Goal: Obtain resource: Obtain resource

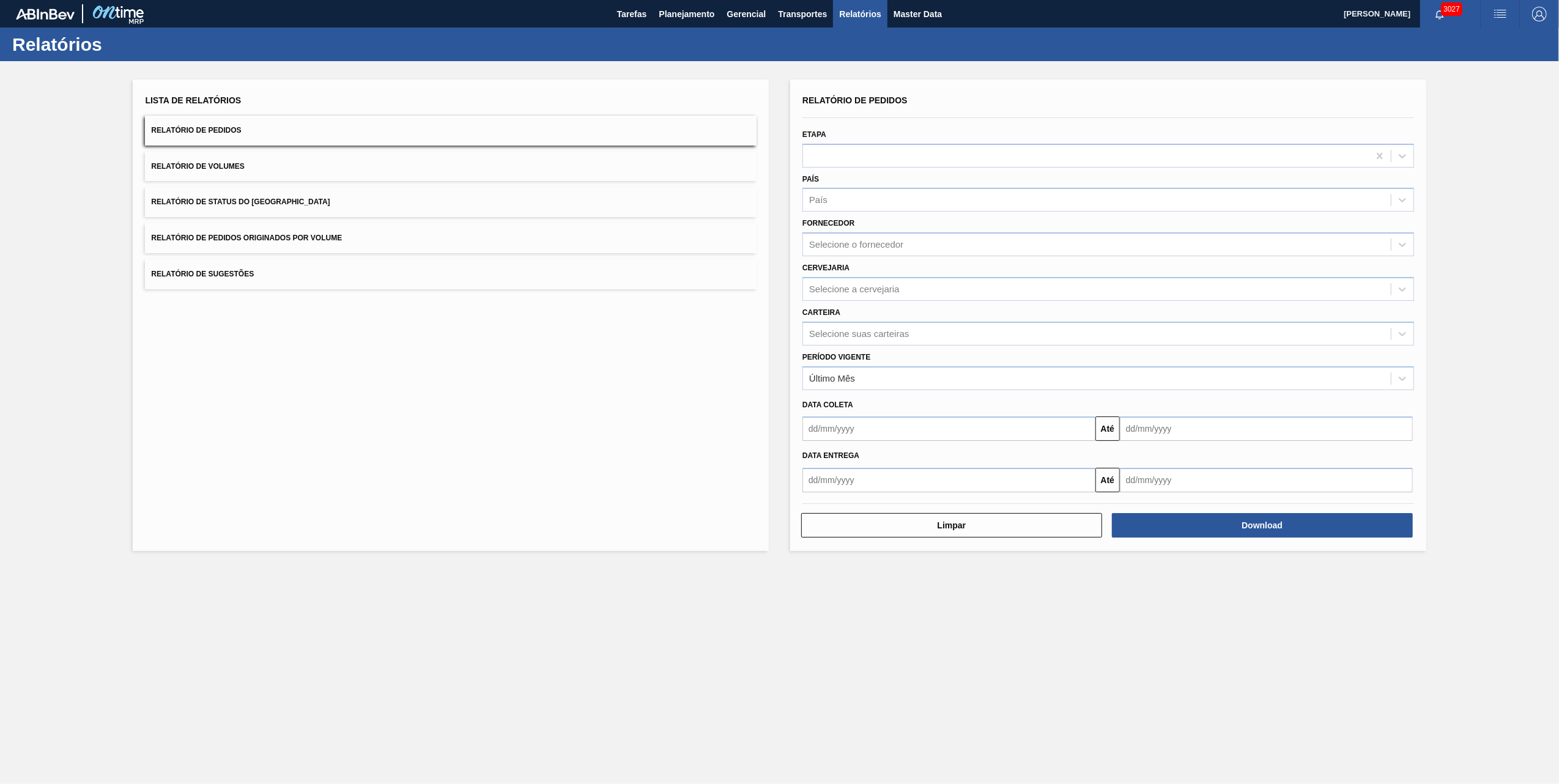
click at [277, 239] on span "Relatório de Pedidos Originados por Volume" at bounding box center [246, 238] width 191 height 9
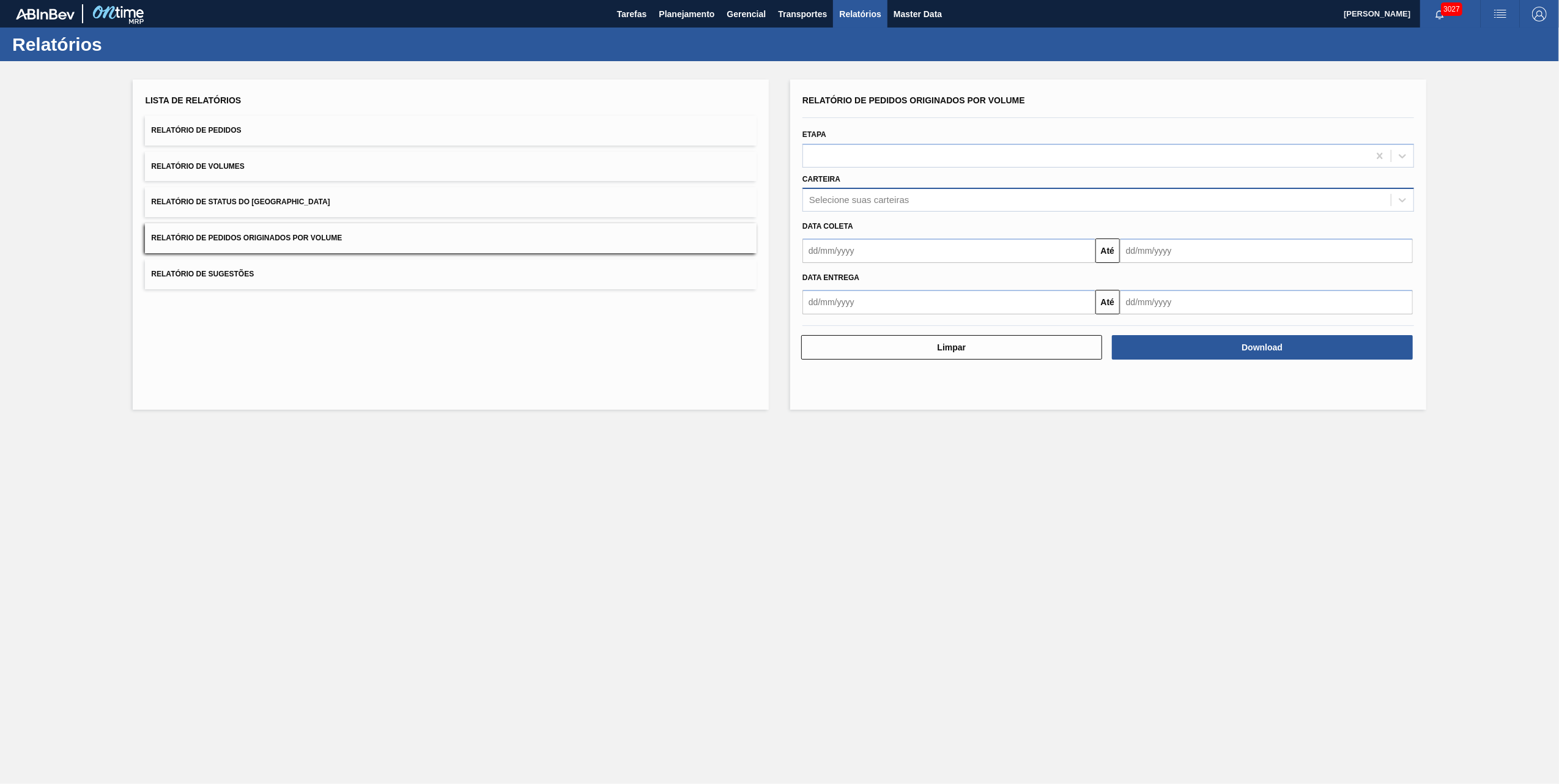
click at [860, 201] on div "Selecione suas carteiras" at bounding box center [859, 200] width 99 height 10
type input "vidro"
click at [846, 217] on div "Garrafa [PERSON_NAME] Garrafa Vidro Retornável Verticalizada - Vidros" at bounding box center [1108, 253] width 612 height 73
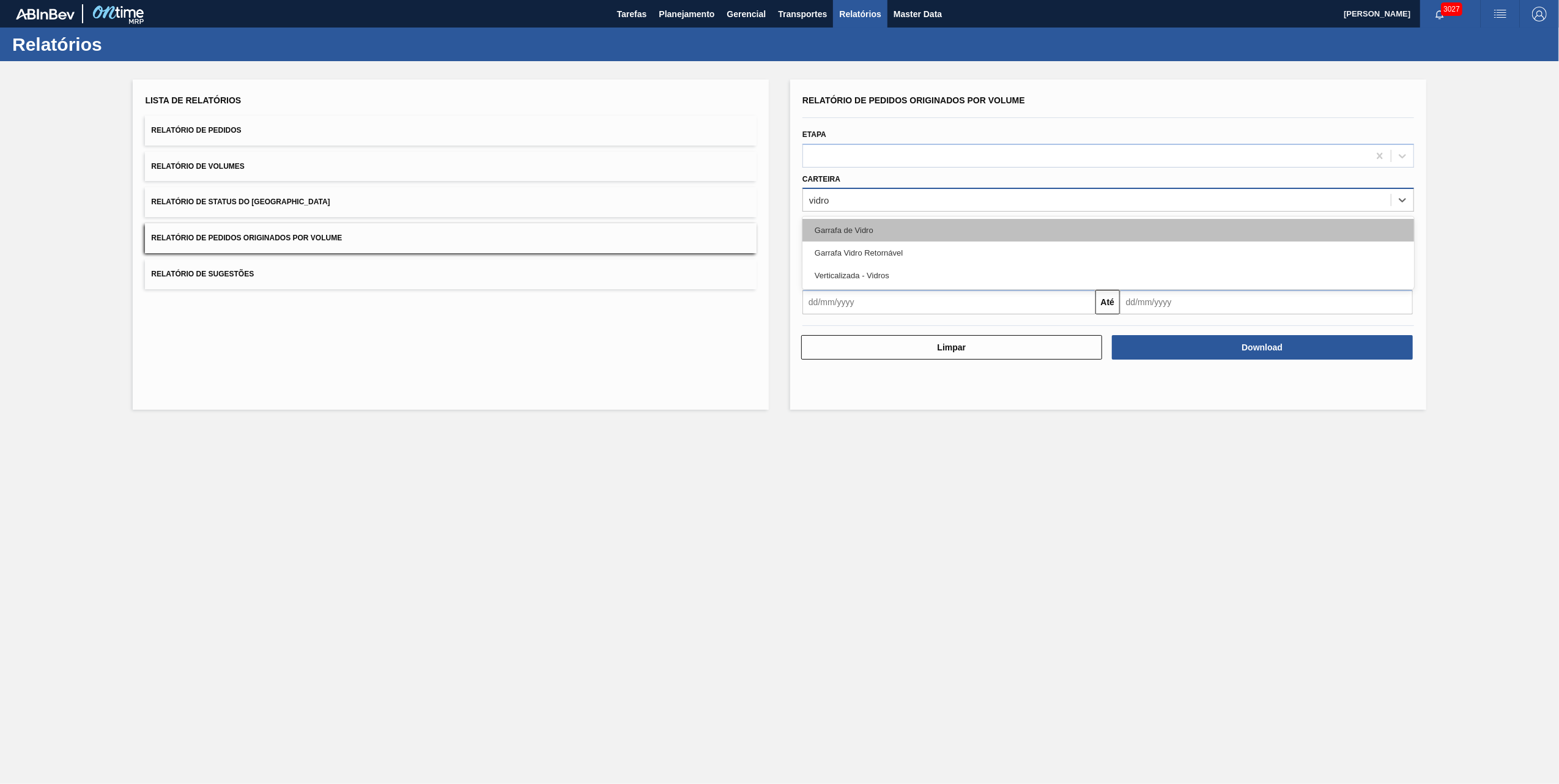
click at [844, 228] on div "Garrafa de Vidro" at bounding box center [1108, 230] width 612 height 23
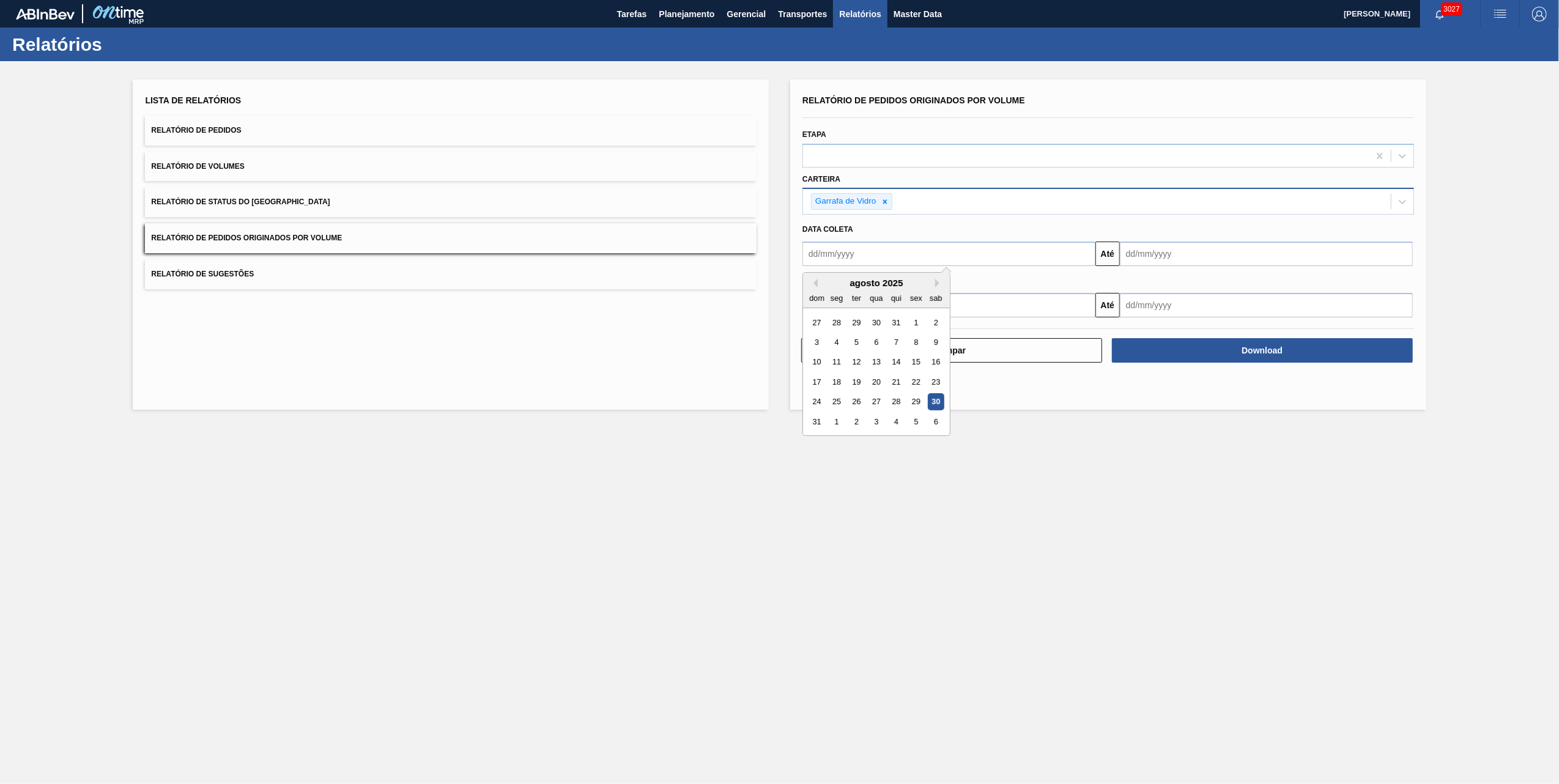
click at [901, 243] on input "text" at bounding box center [949, 254] width 293 height 25
type input "[DATE]"
click at [1178, 262] on input "[DATE]" at bounding box center [1266, 254] width 293 height 25
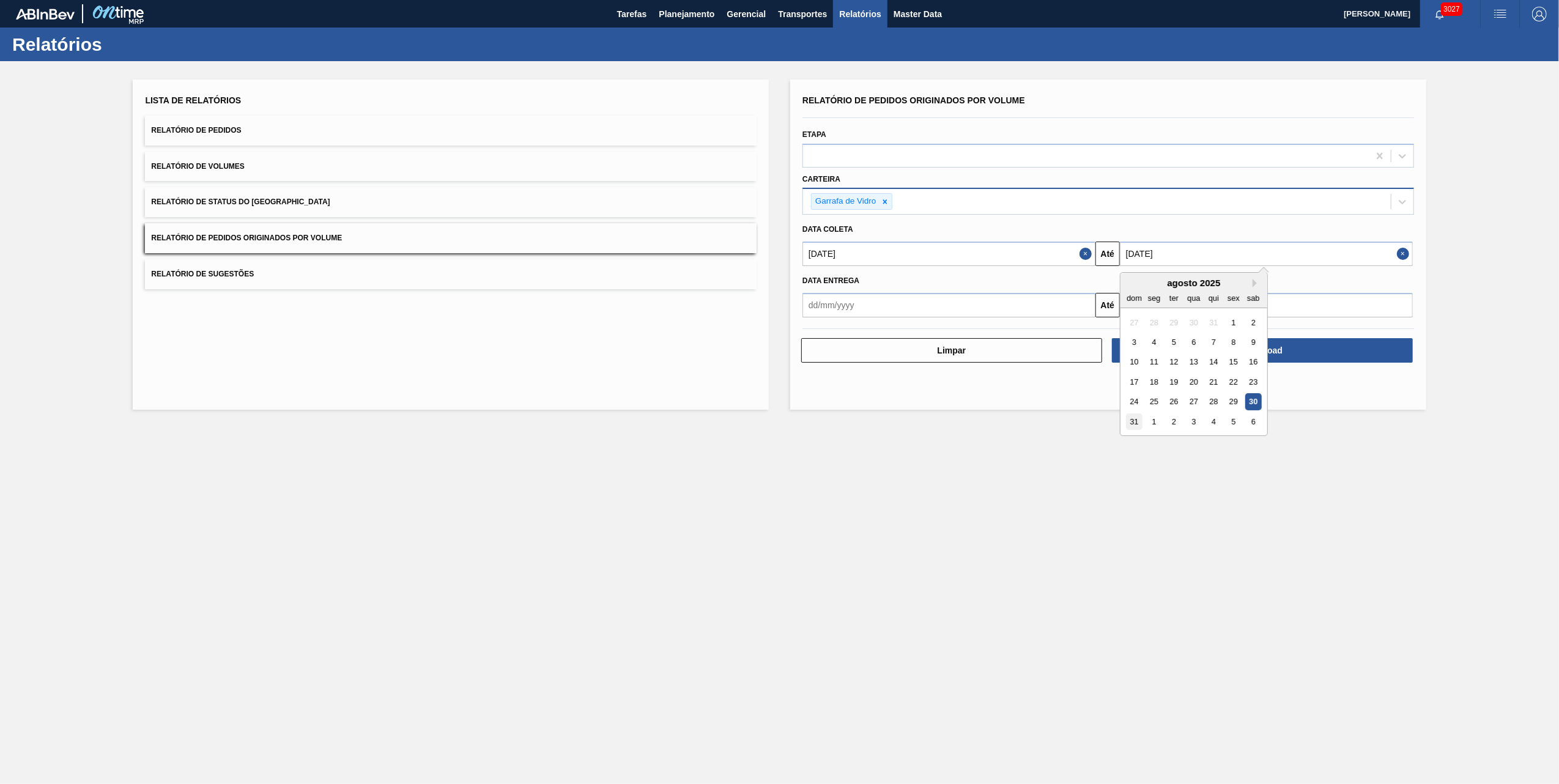
click at [1132, 421] on div "31" at bounding box center [1134, 421] width 17 height 17
type input "[DATE]"
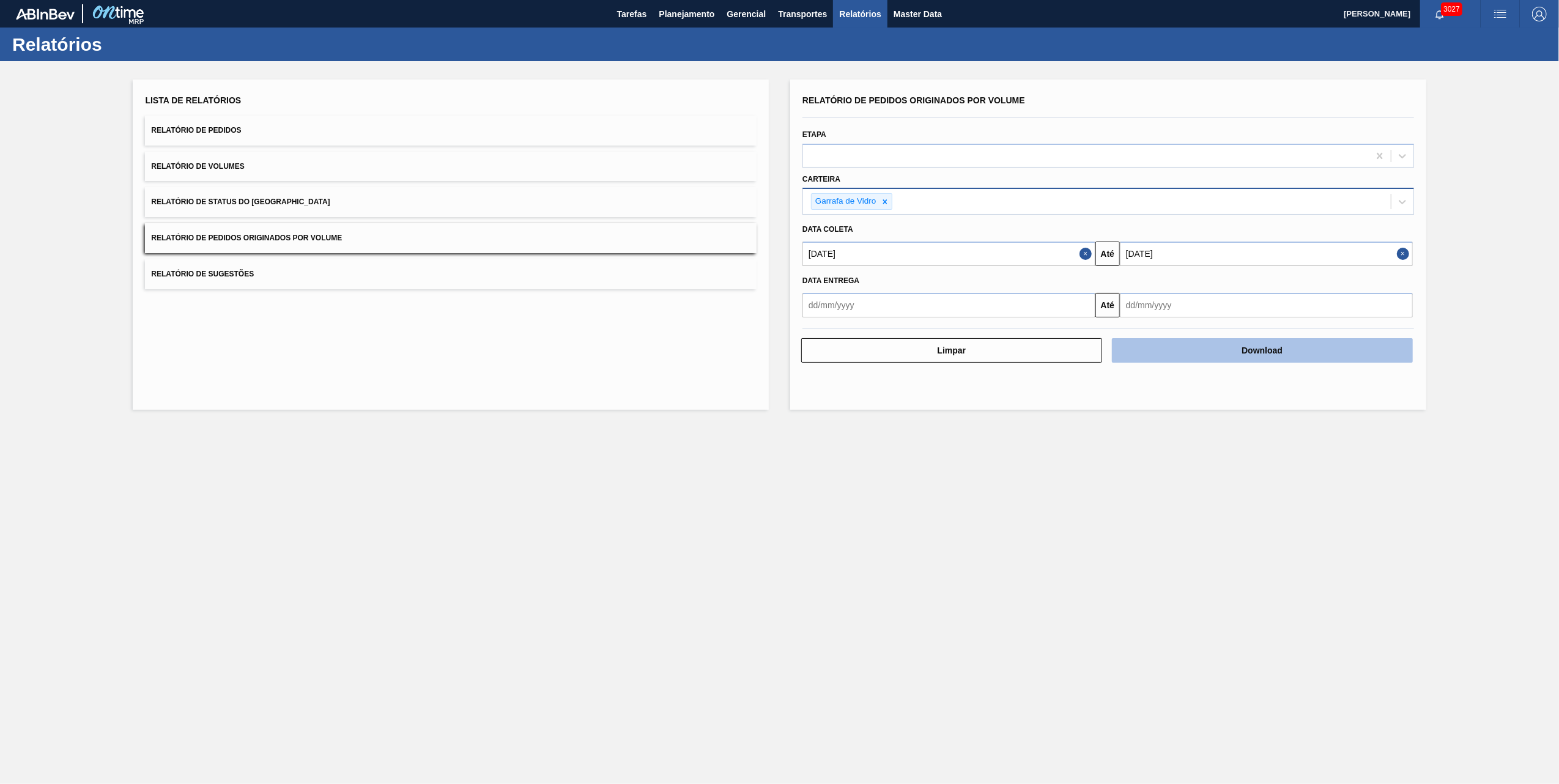
click at [1219, 357] on button "Download" at bounding box center [1262, 351] width 301 height 25
click at [542, 615] on main "Tarefas Planejamento Gerencial Transportes Relatórios Master Data [PERSON_NAME]…" at bounding box center [779, 392] width 1559 height 784
click at [706, 18] on span "Planejamento" at bounding box center [686, 14] width 56 height 15
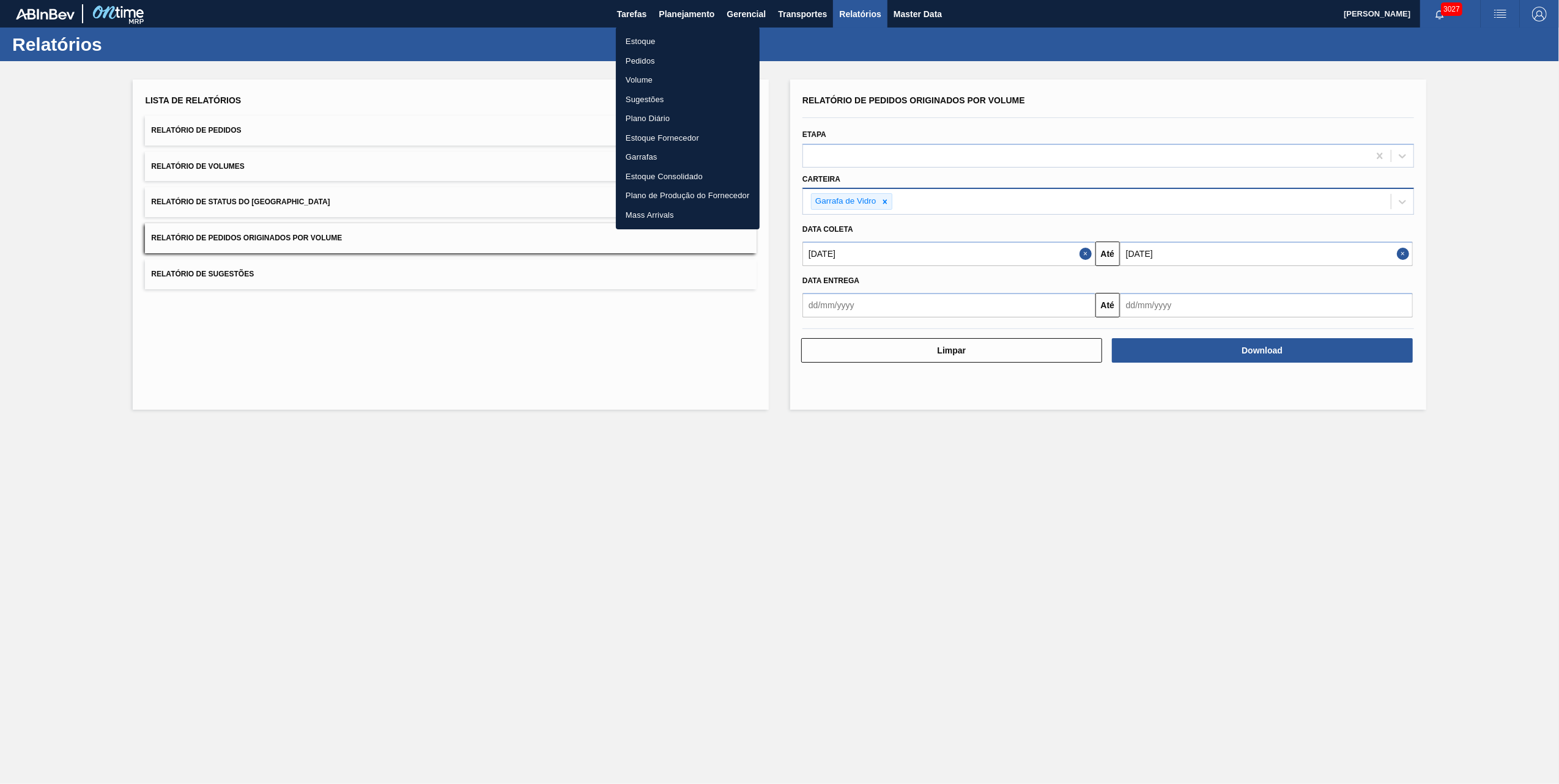
click at [647, 59] on li "Pedidos" at bounding box center [688, 61] width 144 height 20
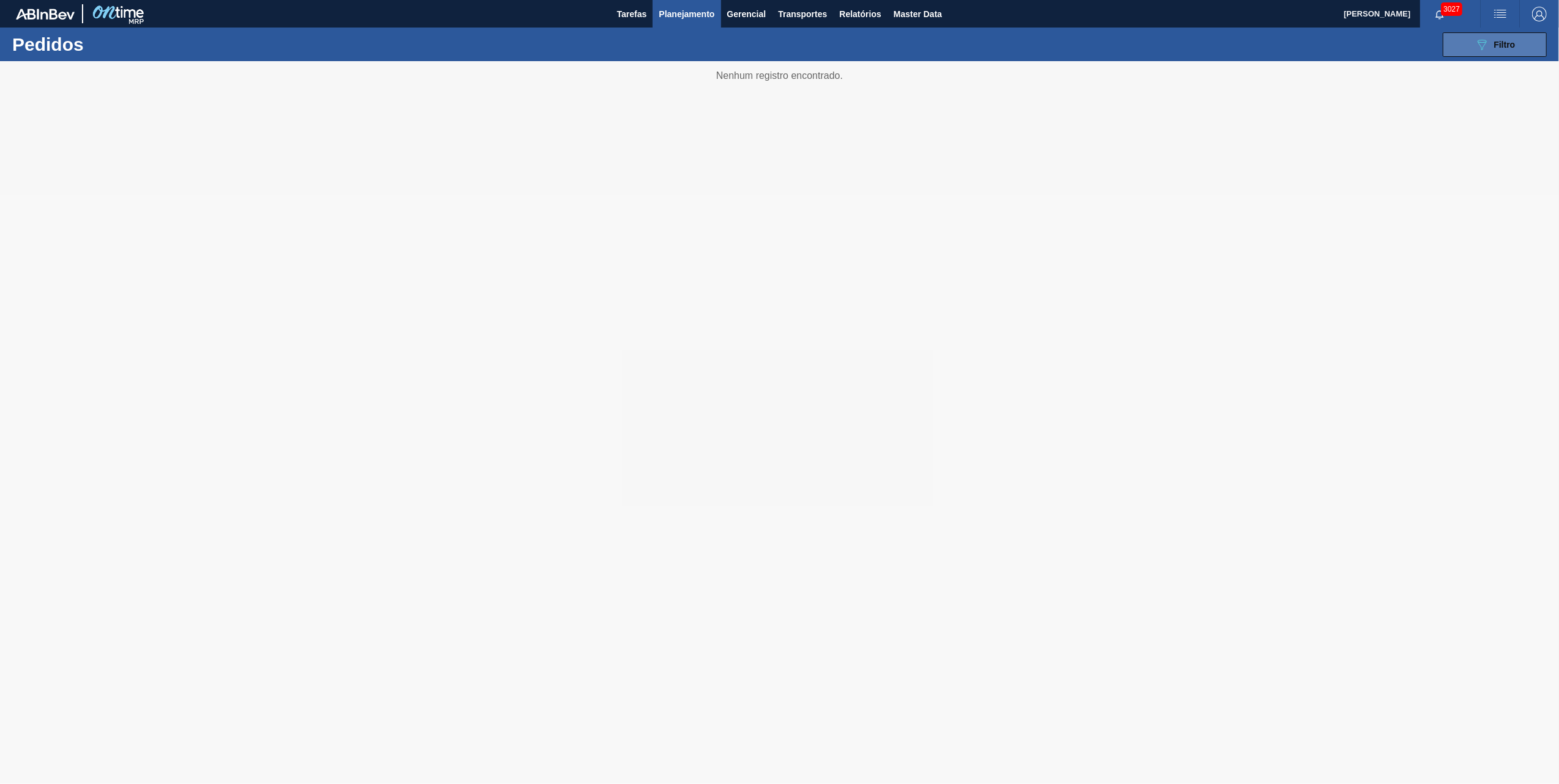
click at [1475, 35] on button "089F7B8B-B2A5-4AFE-B5C0-19BA573D28AC Filtro" at bounding box center [1495, 45] width 104 height 25
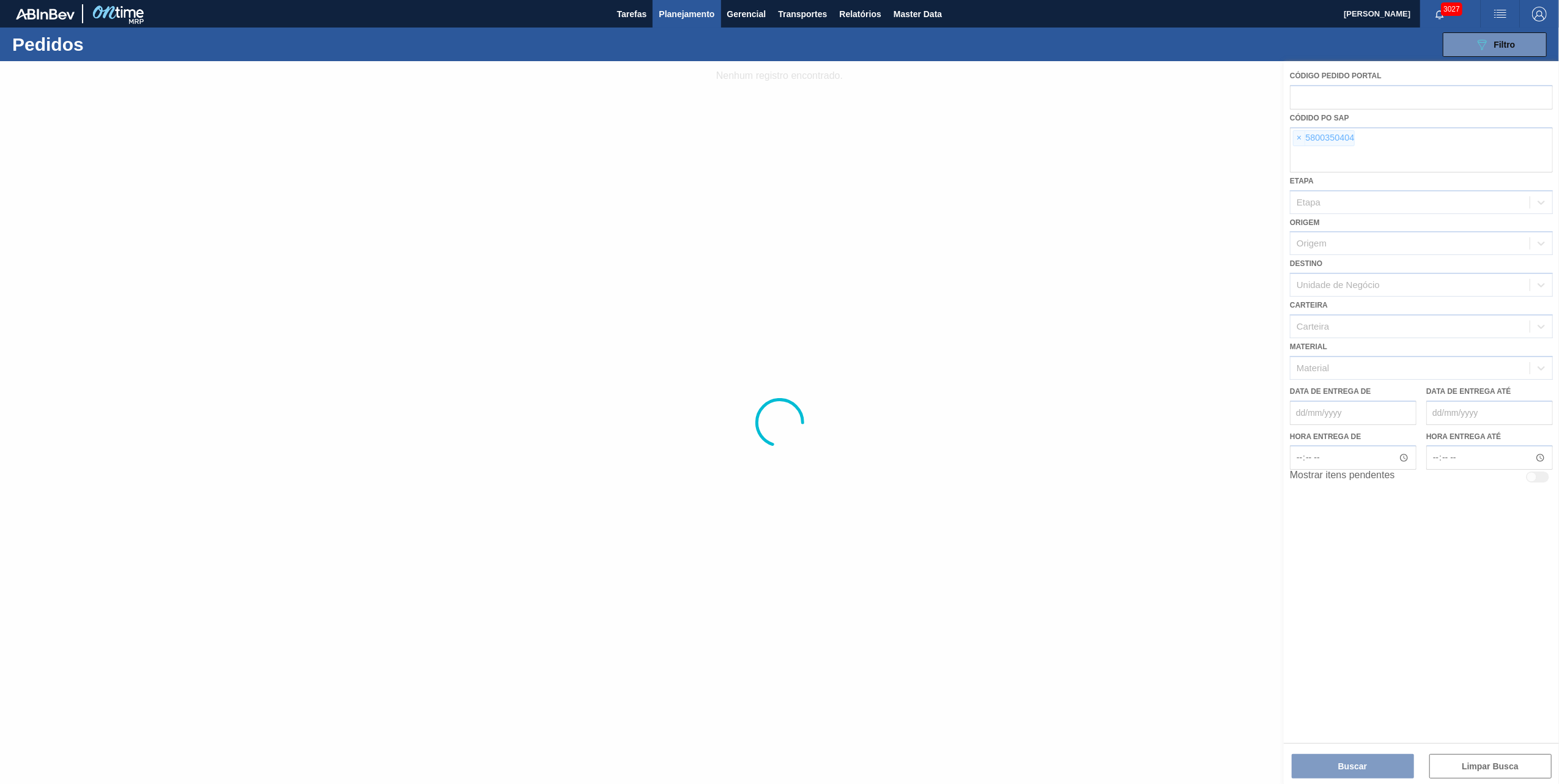
click at [1305, 136] on div at bounding box center [779, 423] width 1559 height 723
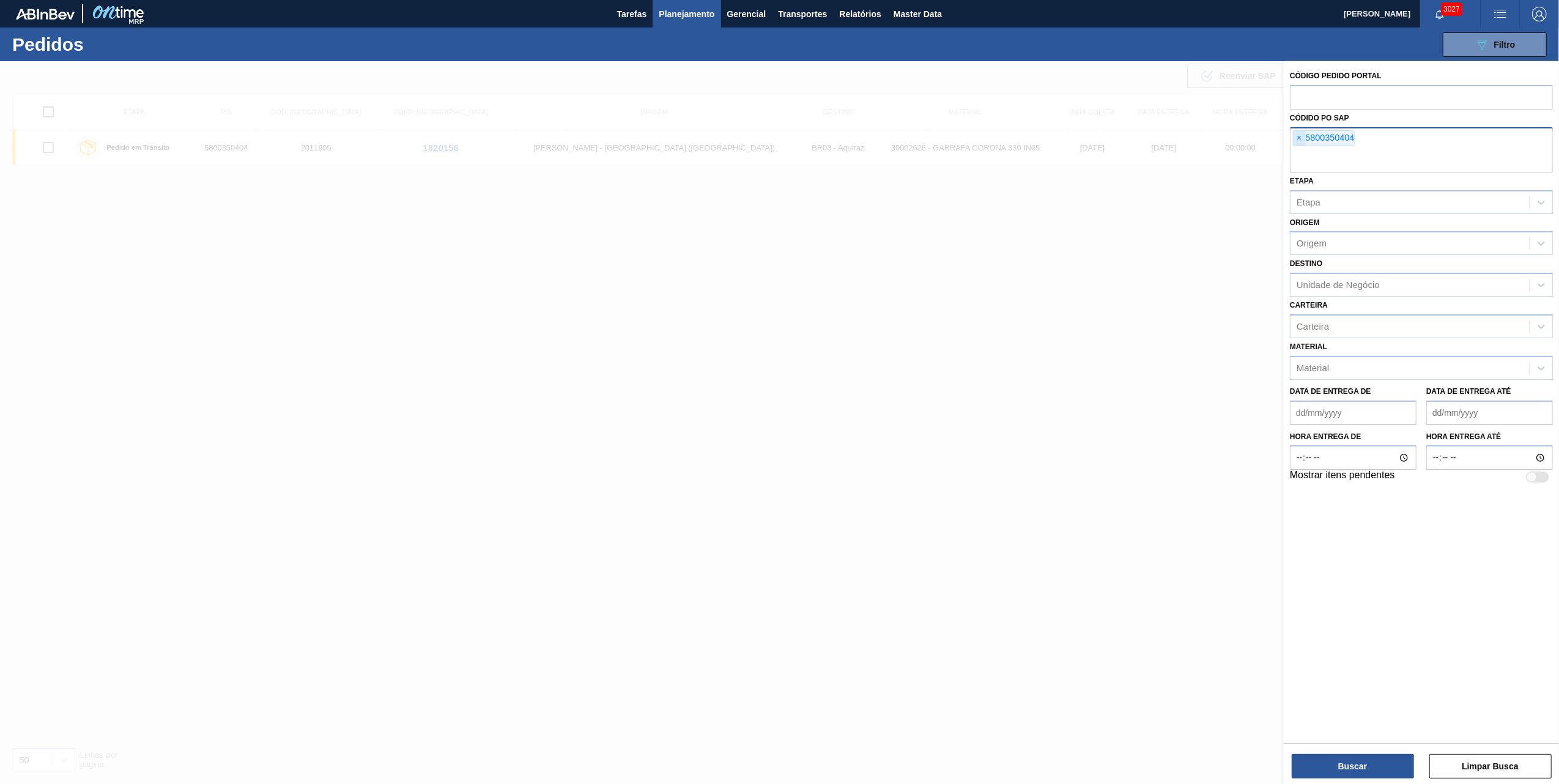
click at [1300, 137] on span "×" at bounding box center [1299, 138] width 12 height 15
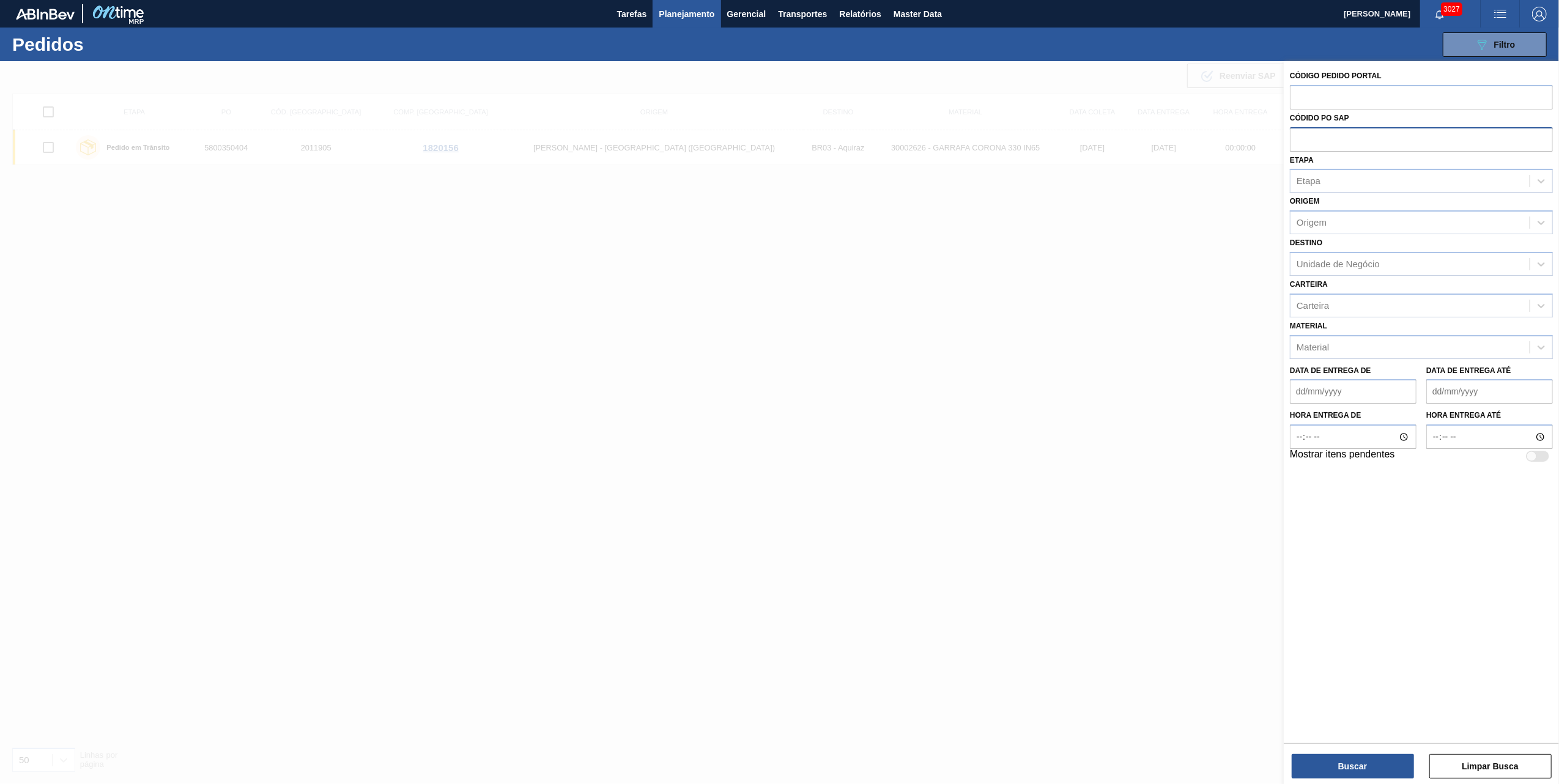
click at [1300, 137] on input "text" at bounding box center [1421, 139] width 263 height 23
click at [1300, 138] on input "text" at bounding box center [1421, 139] width 263 height 23
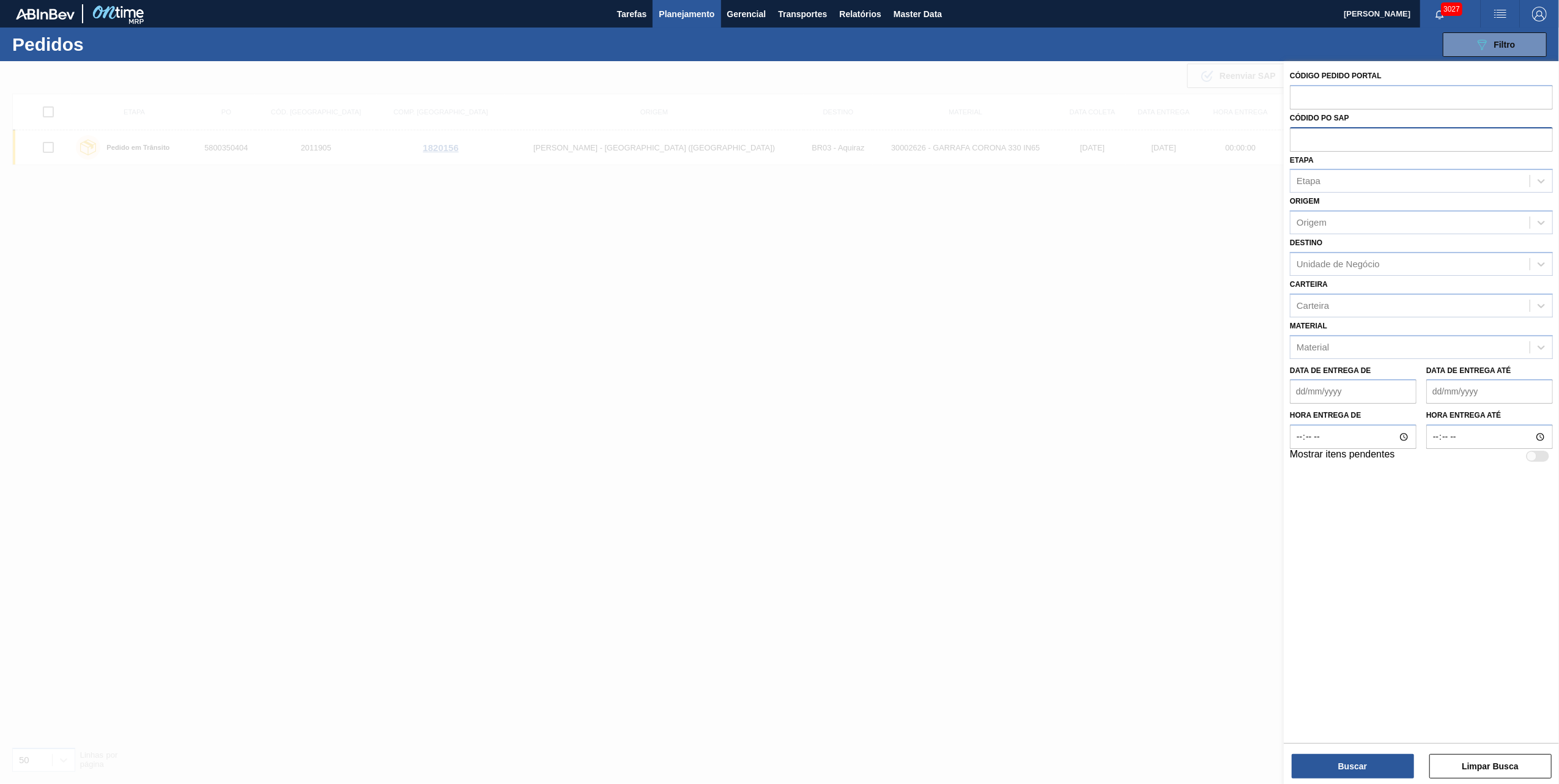
click at [1302, 138] on input "text" at bounding box center [1421, 139] width 263 height 23
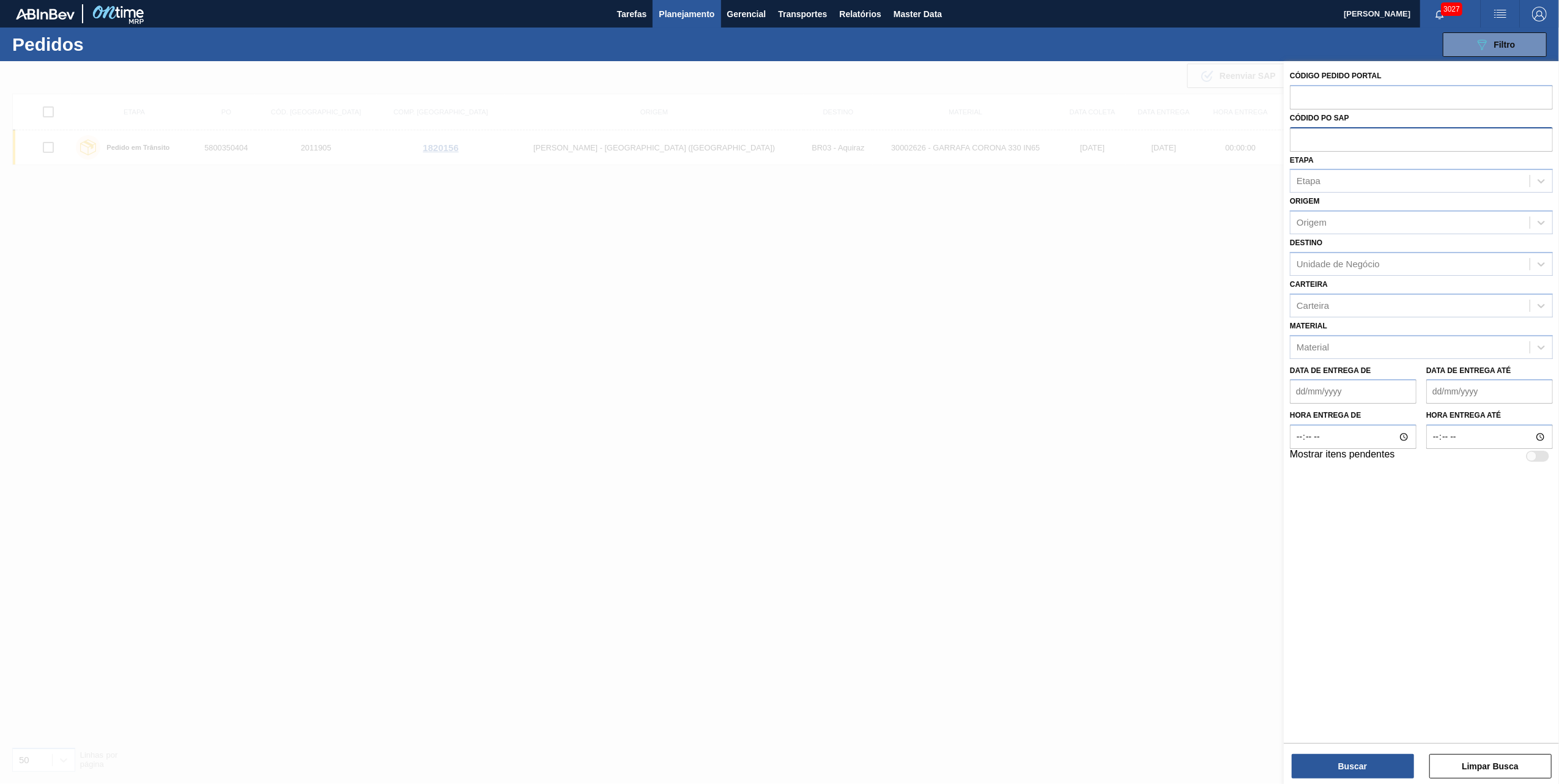
click at [1302, 138] on input "text" at bounding box center [1421, 139] width 263 height 23
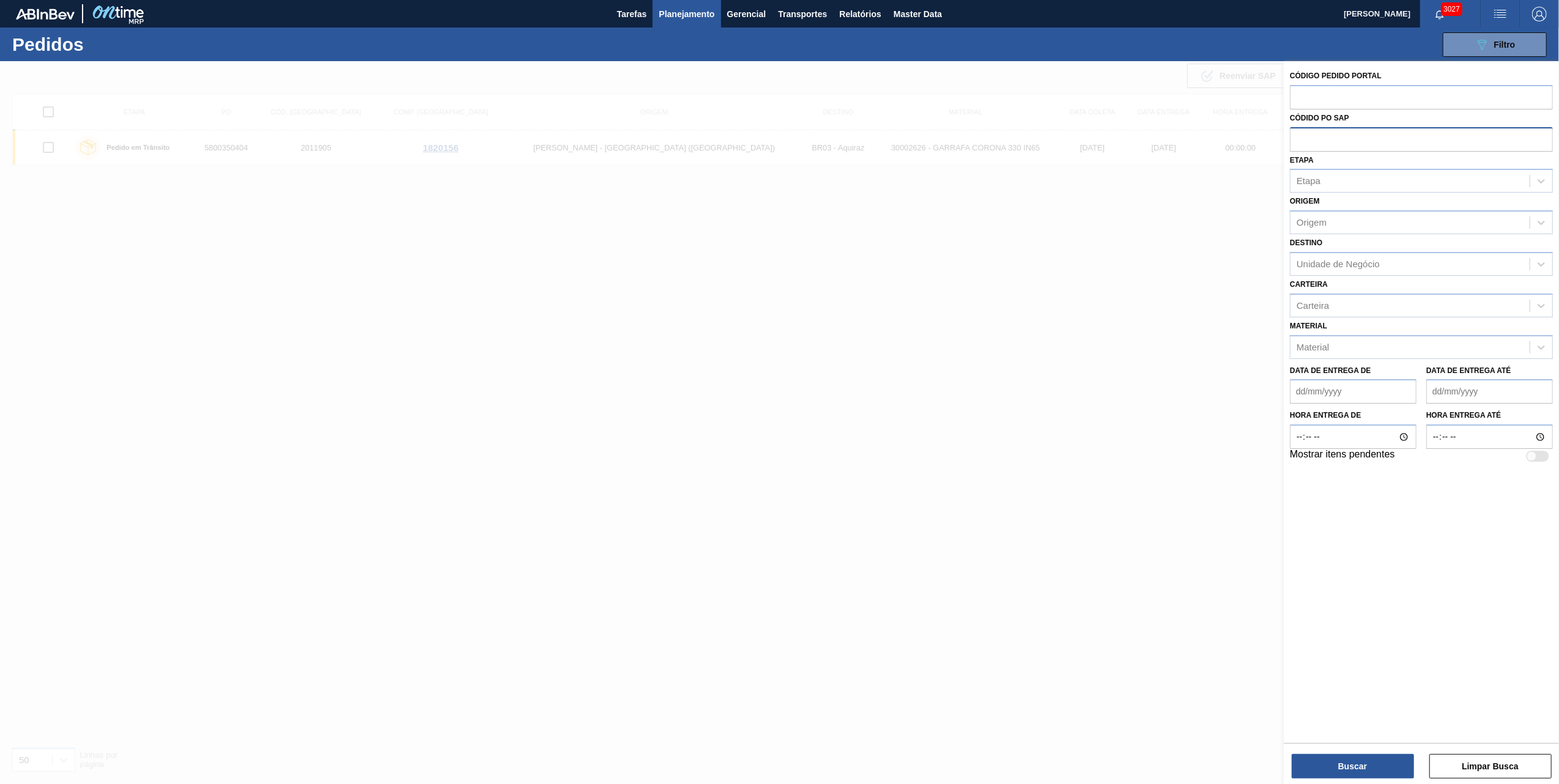
click at [1302, 138] on input "text" at bounding box center [1421, 139] width 263 height 23
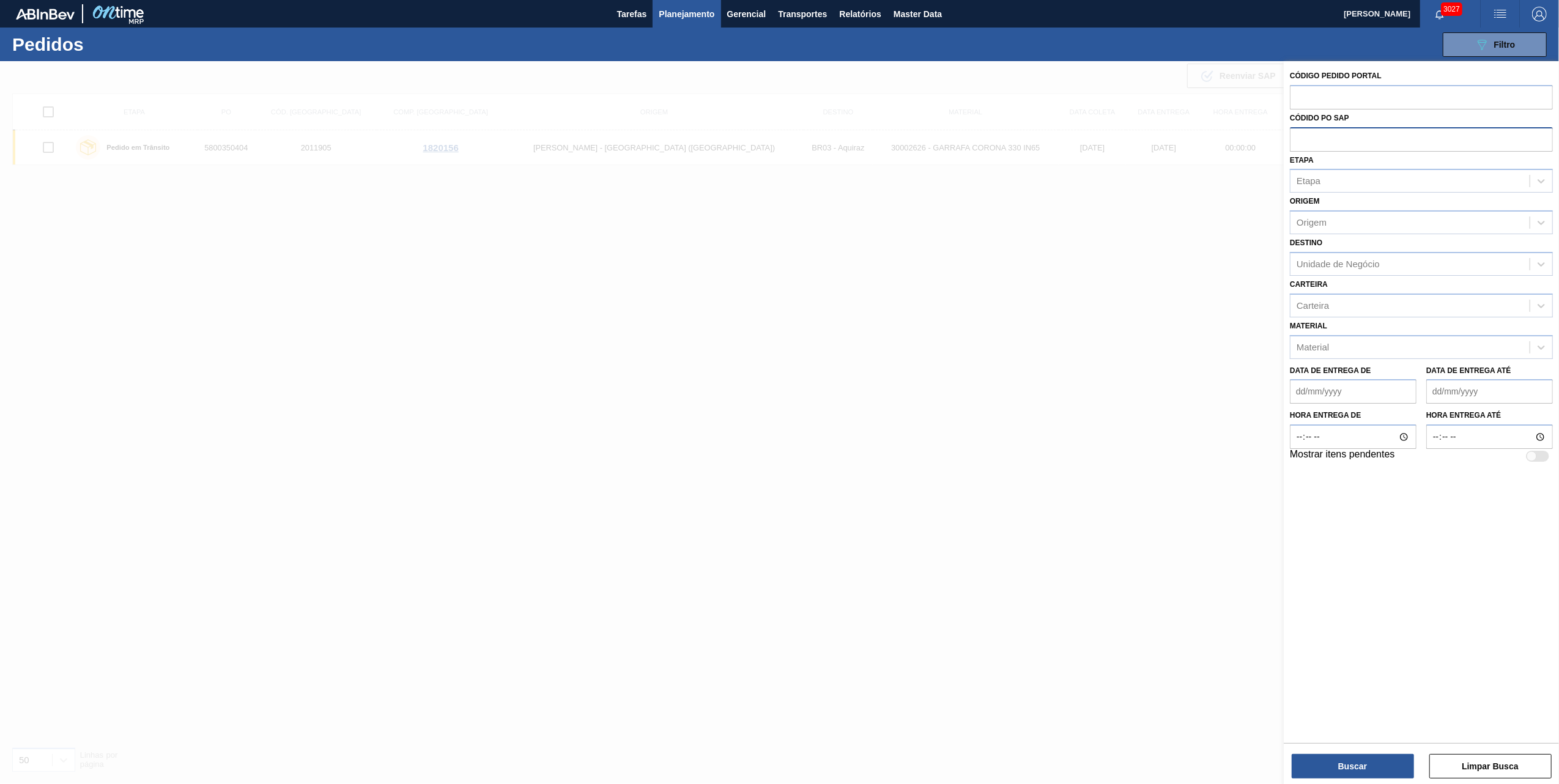
click at [1307, 139] on input "text" at bounding box center [1421, 139] width 263 height 23
paste input "text"
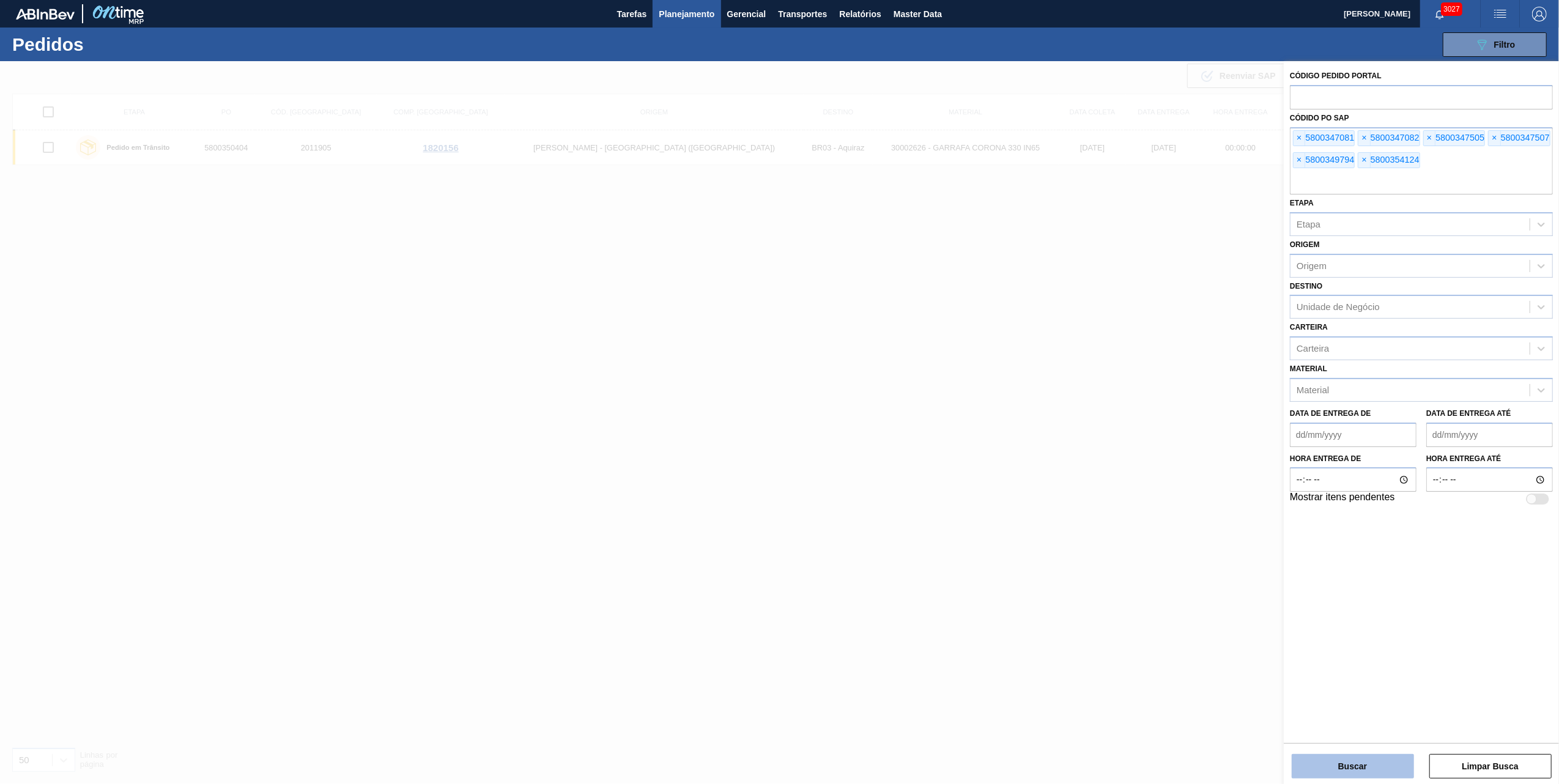
click at [1325, 762] on button "Buscar" at bounding box center [1353, 766] width 122 height 25
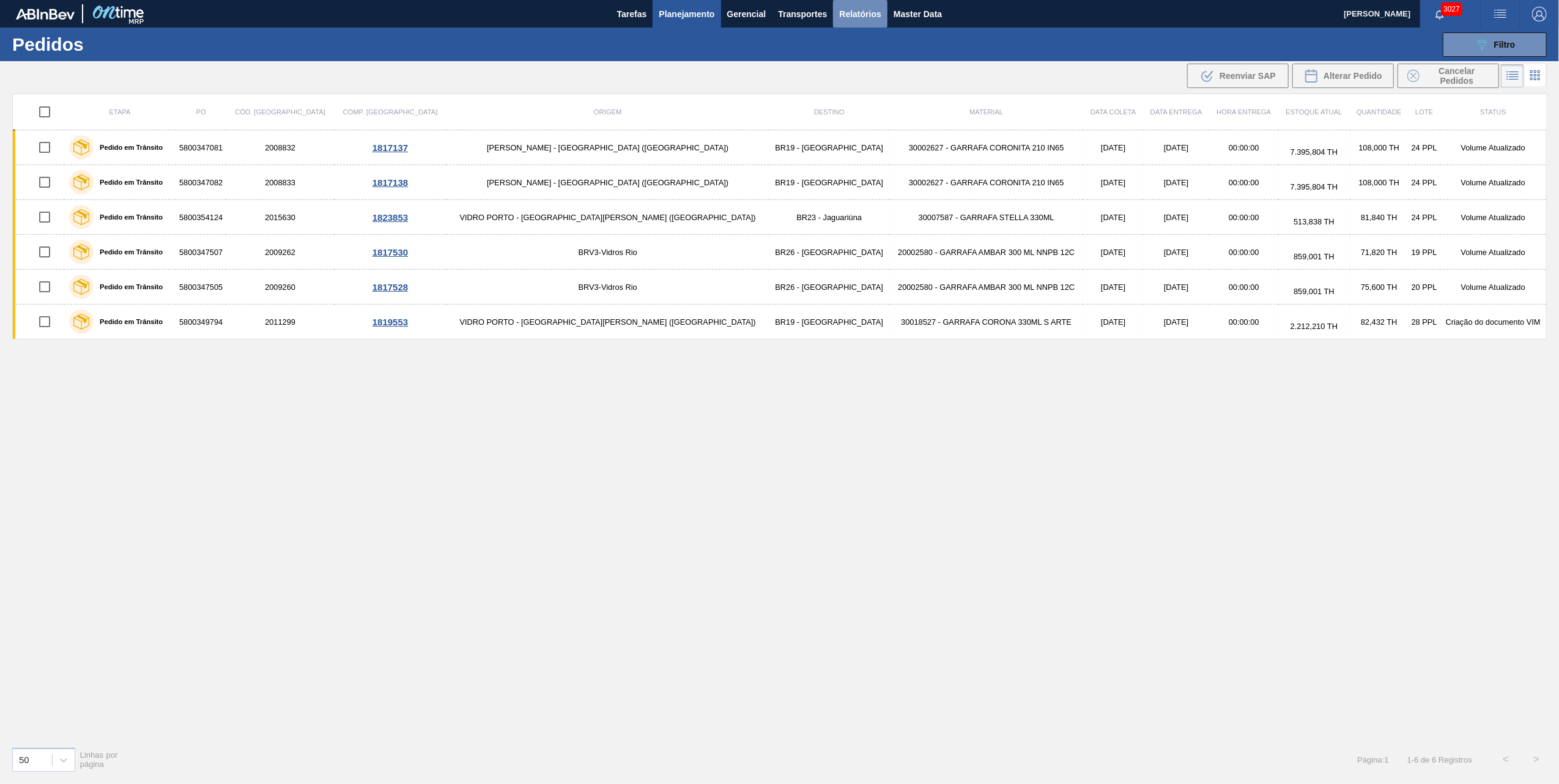
click at [868, 15] on span "Relatórios" at bounding box center [860, 14] width 42 height 15
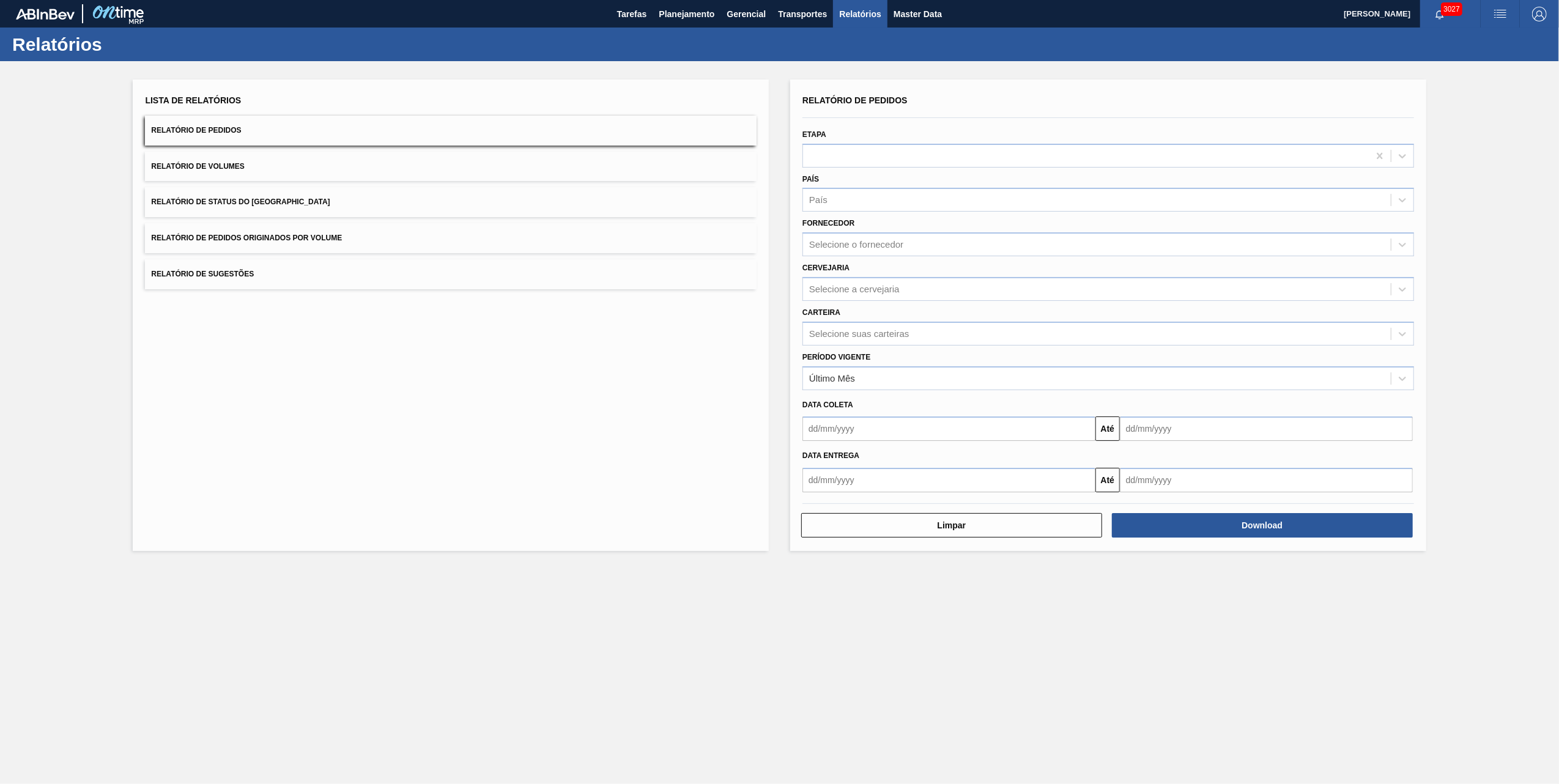
click at [255, 238] on span "Relatório de Pedidos Originados por Volume" at bounding box center [246, 238] width 191 height 9
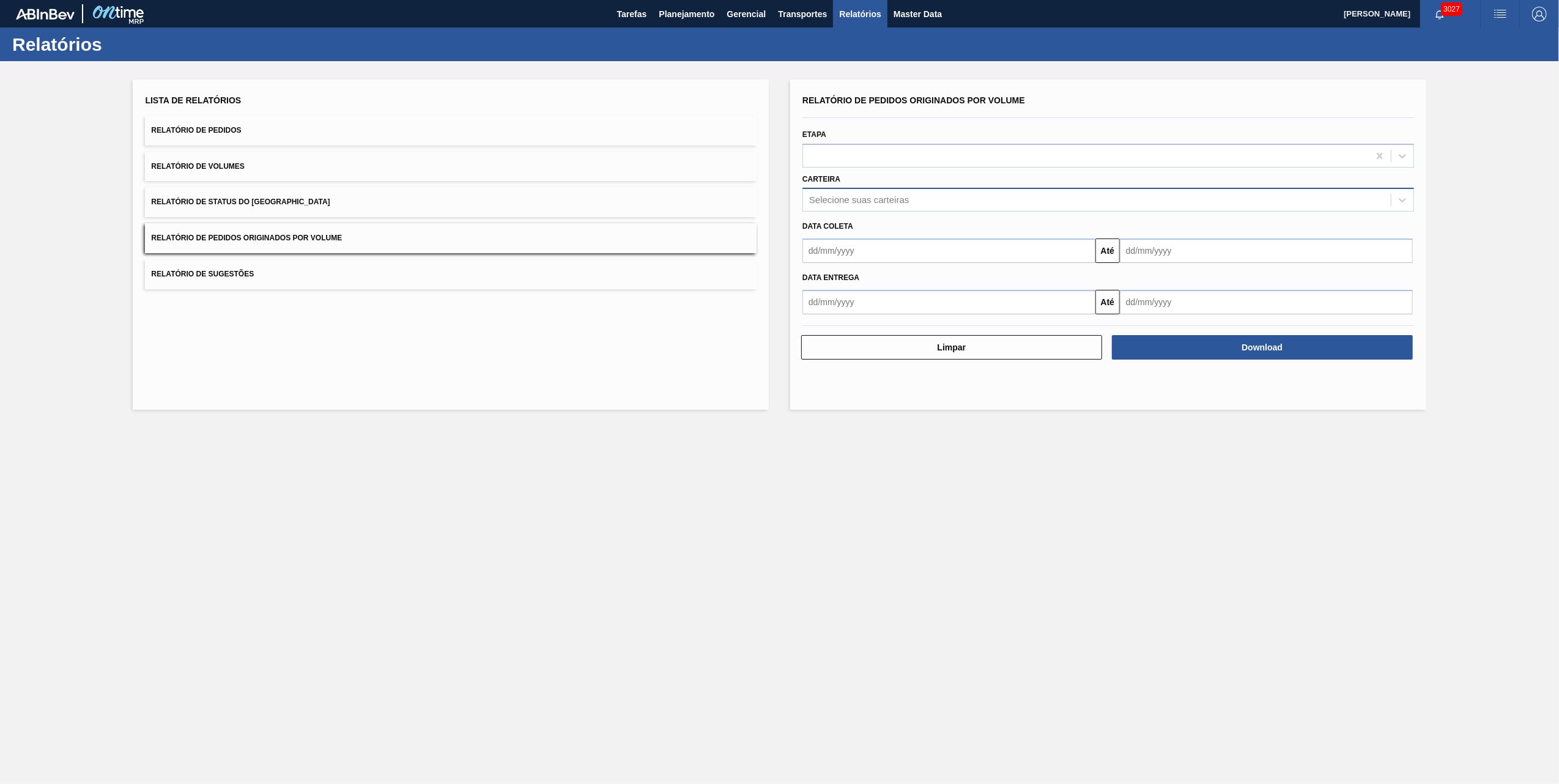
click at [912, 202] on div "Selecione suas carteiras" at bounding box center [1097, 200] width 588 height 18
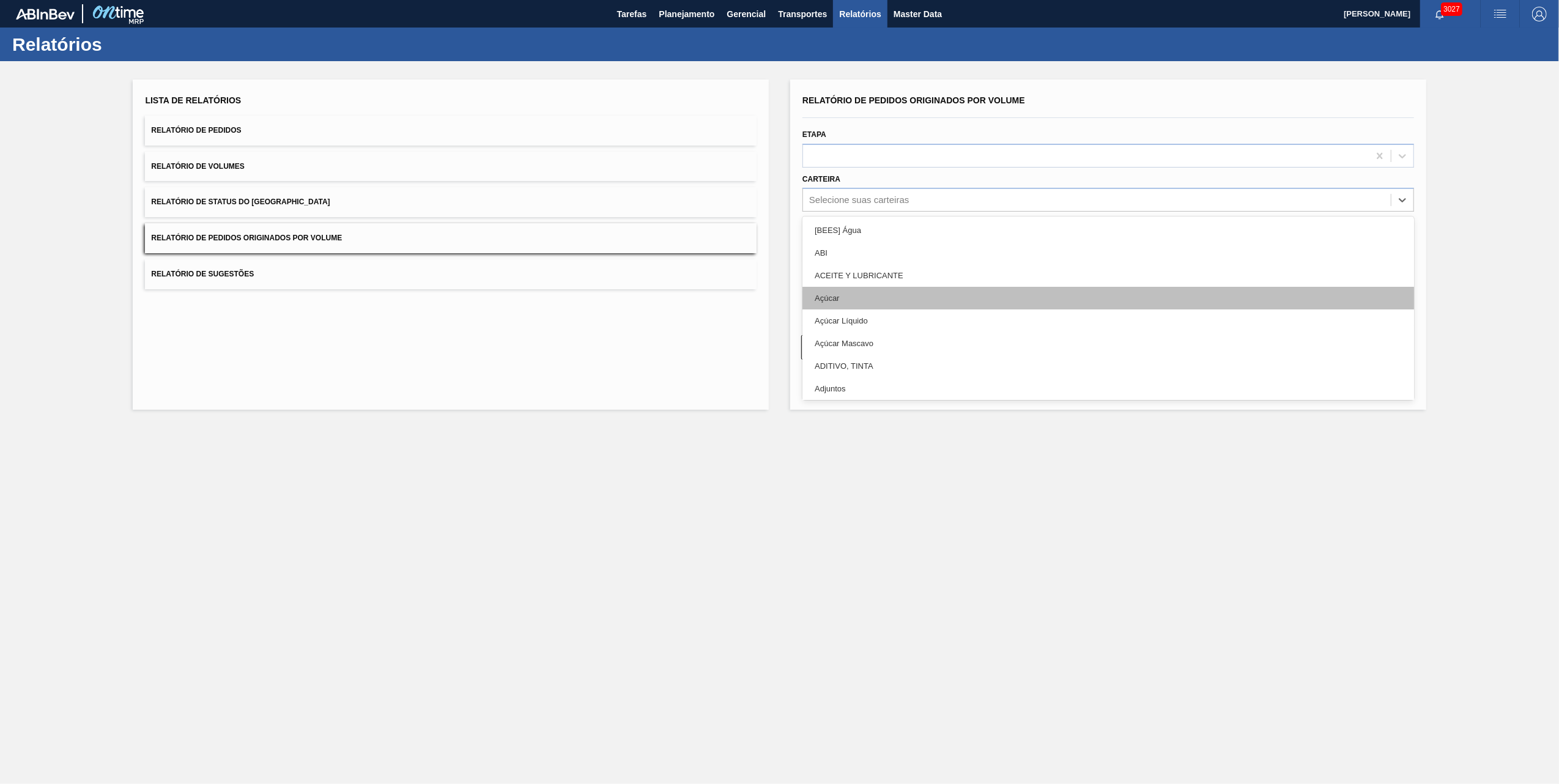
click at [835, 297] on div "Açúcar" at bounding box center [1108, 298] width 612 height 23
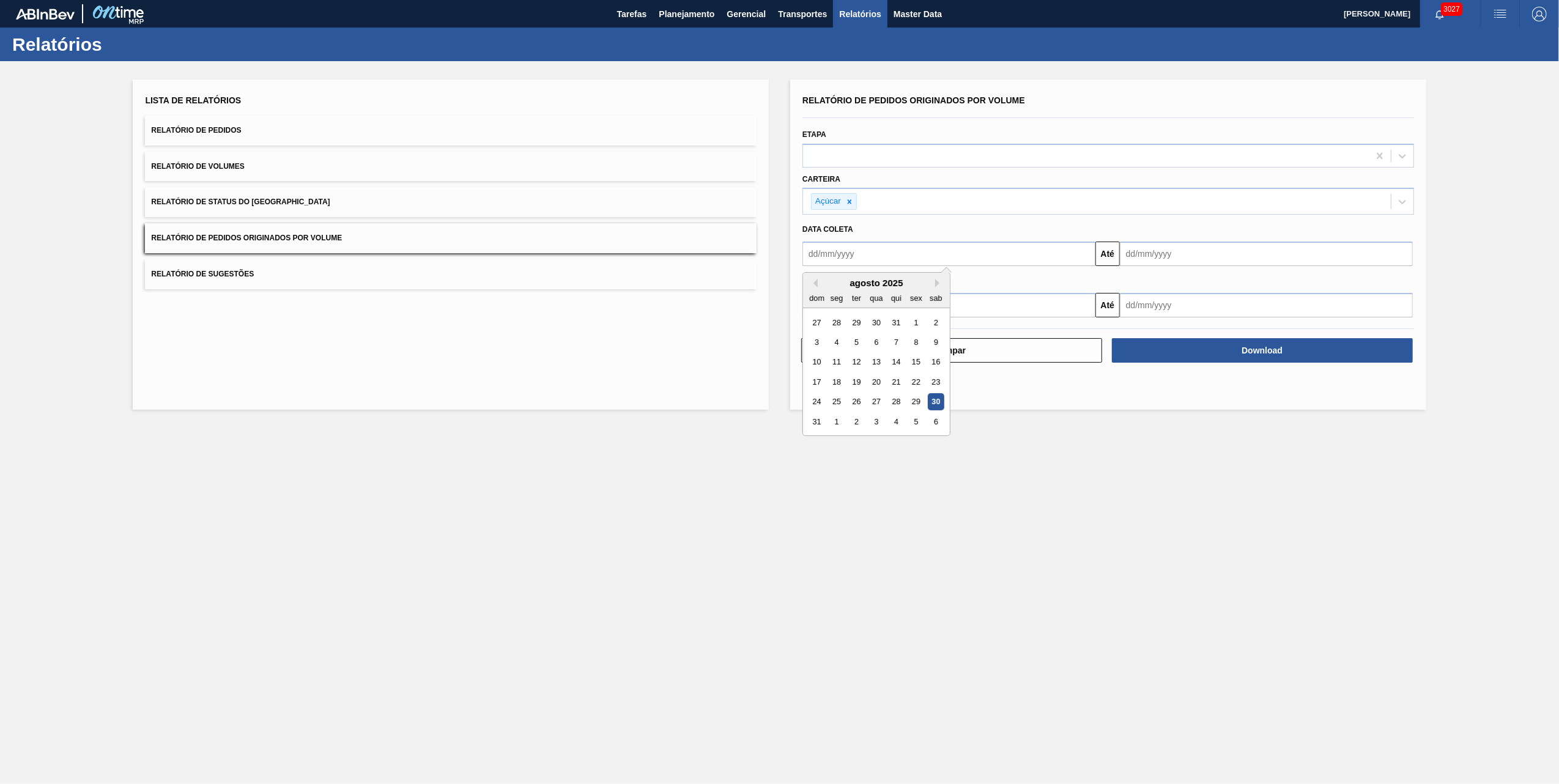
click at [879, 257] on input "text" at bounding box center [949, 254] width 293 height 25
type input "[DATE]"
click at [1215, 228] on div "Data coleta" at bounding box center [1108, 230] width 621 height 18
click at [1208, 243] on input "[DATE]" at bounding box center [1266, 254] width 293 height 25
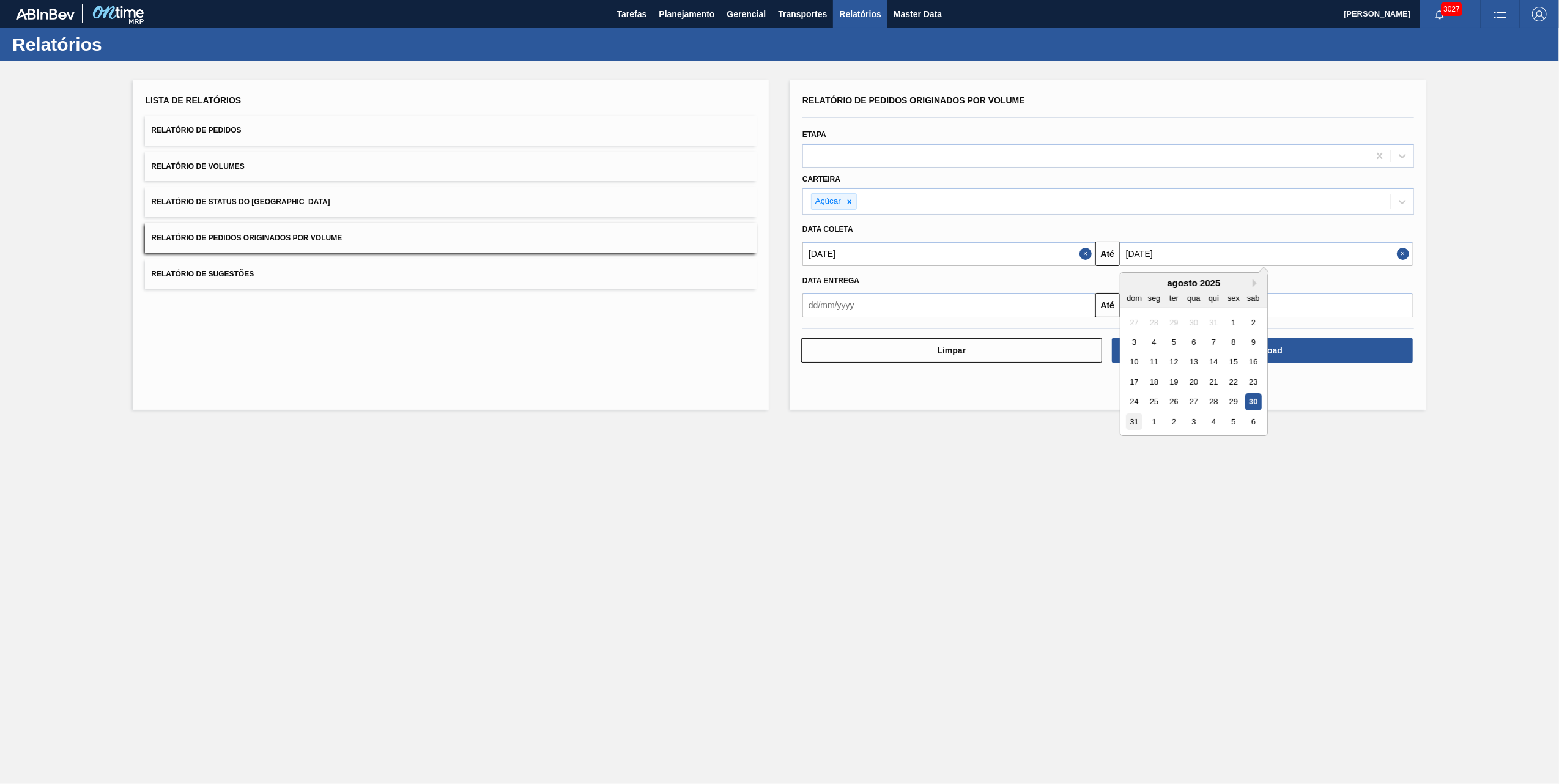
click at [1133, 416] on div "31" at bounding box center [1134, 421] width 17 height 17
type input "[DATE]"
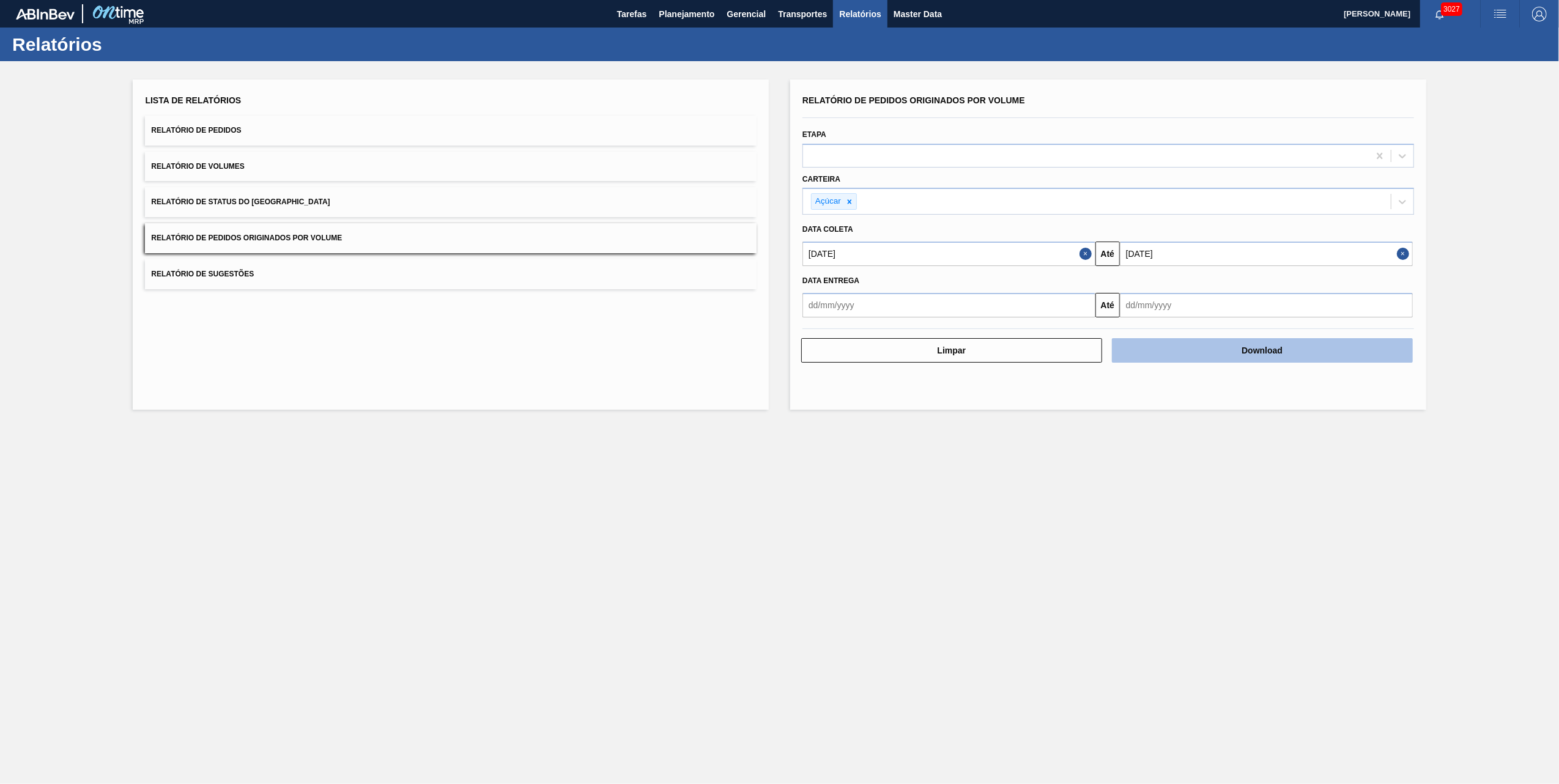
click at [1173, 353] on button "Download" at bounding box center [1262, 351] width 301 height 25
click at [766, 693] on main "Tarefas Planejamento Gerencial Transportes Relatórios Master Data [PERSON_NAME]…" at bounding box center [779, 392] width 1559 height 784
click at [688, 18] on span "Planejamento" at bounding box center [686, 14] width 56 height 15
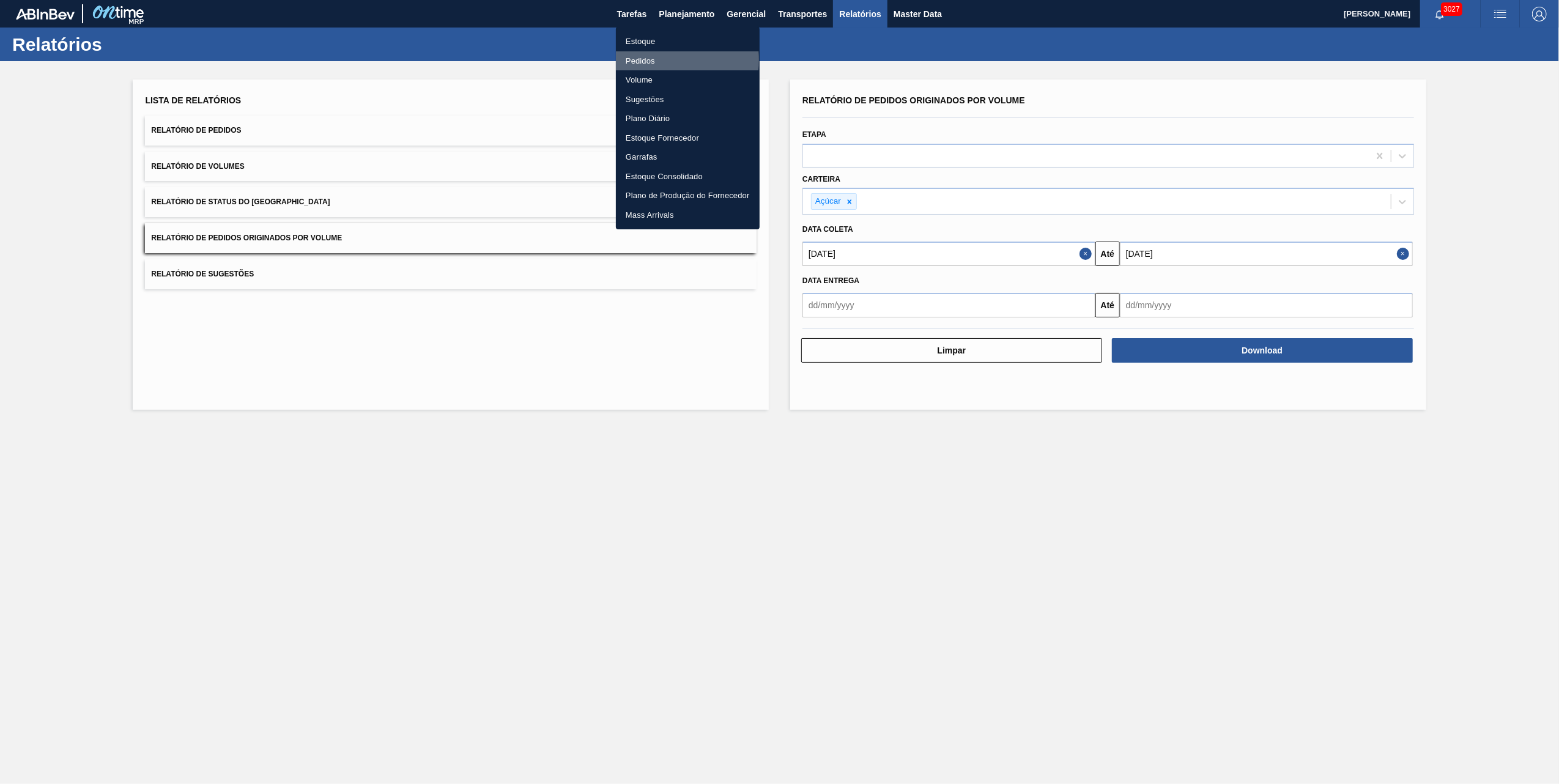
click at [655, 60] on li "Pedidos" at bounding box center [688, 61] width 144 height 20
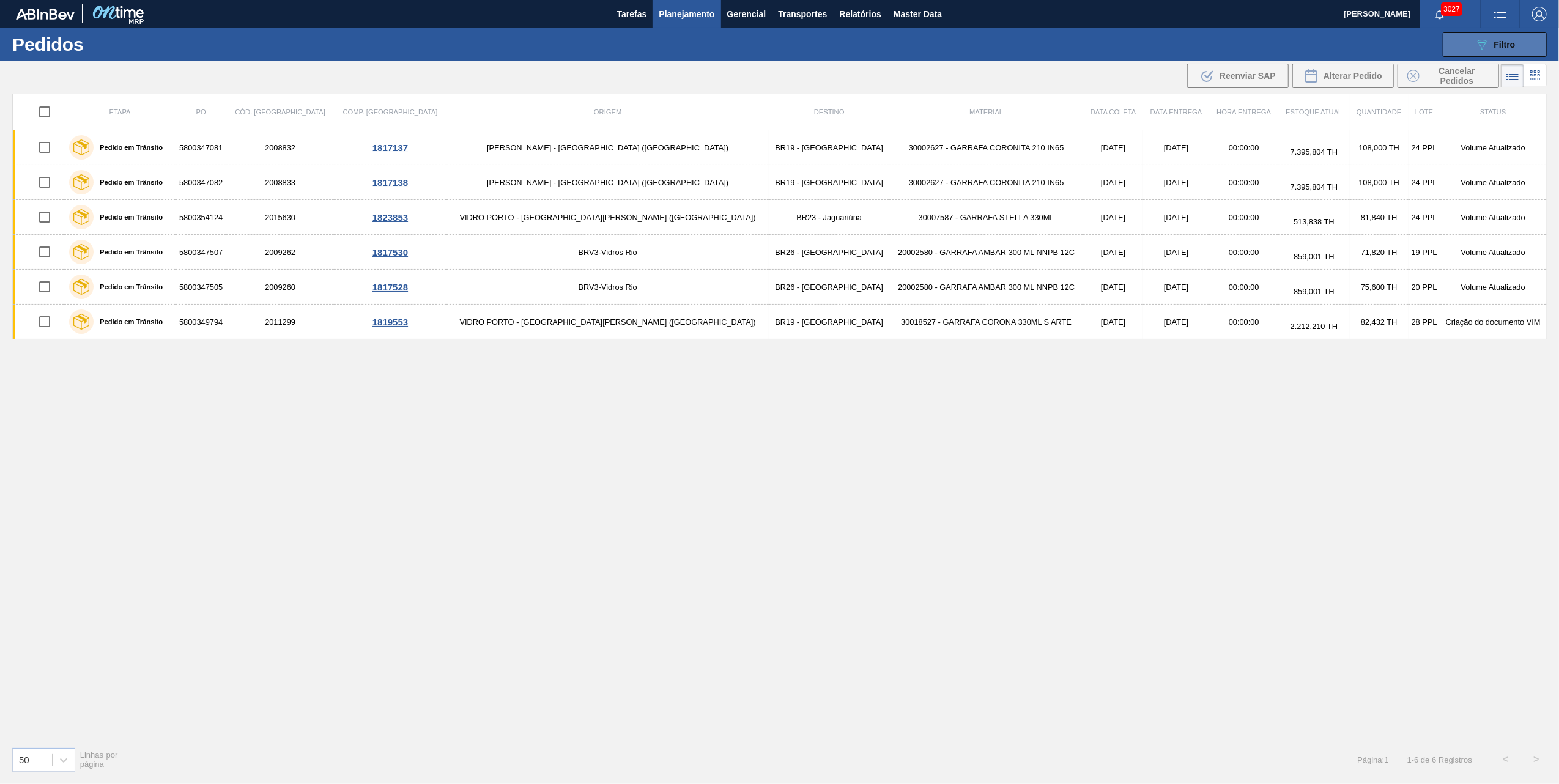
click at [1513, 45] on span "Filtro" at bounding box center [1505, 45] width 21 height 10
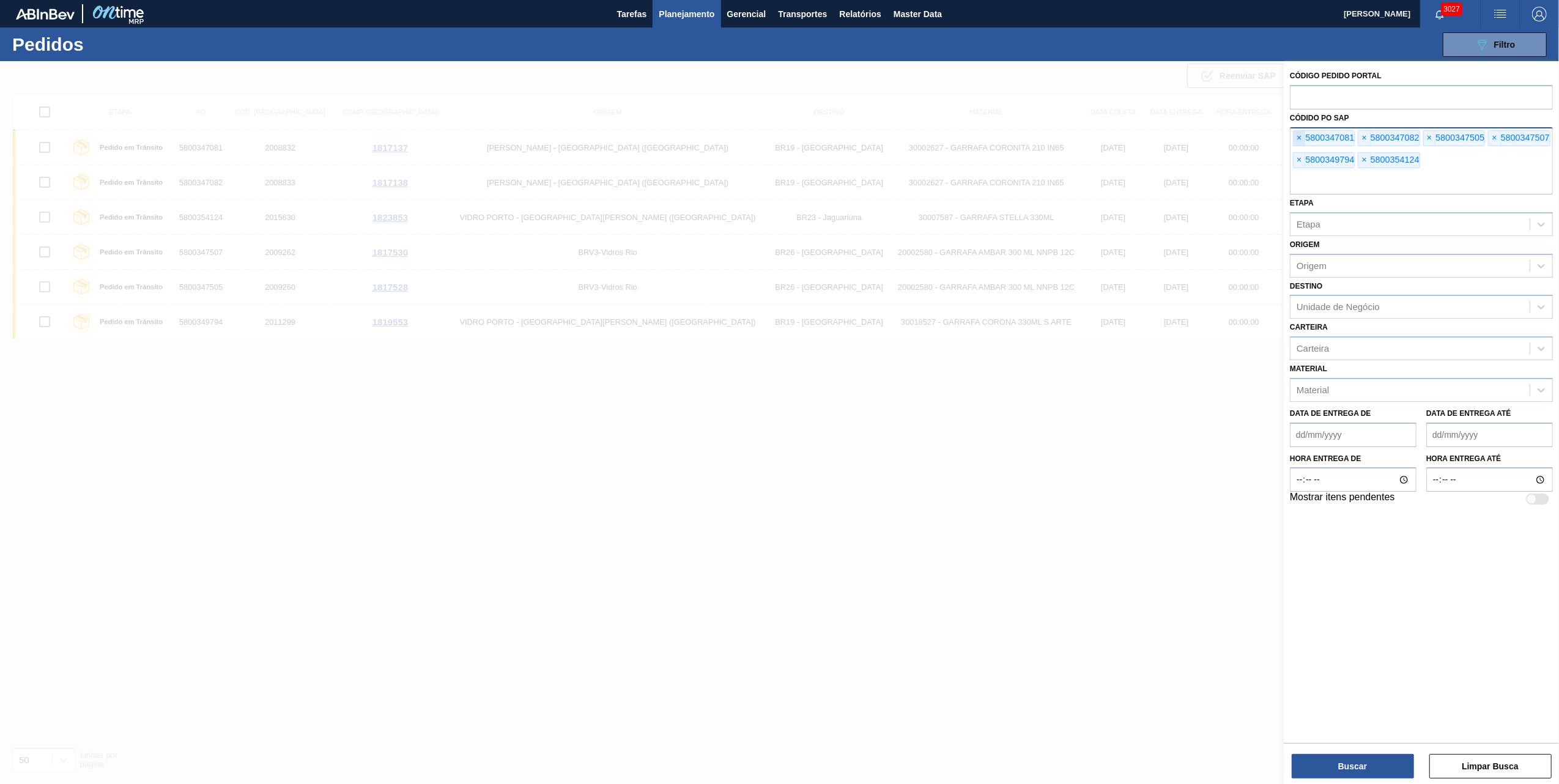
click at [1298, 133] on span "×" at bounding box center [1299, 138] width 12 height 15
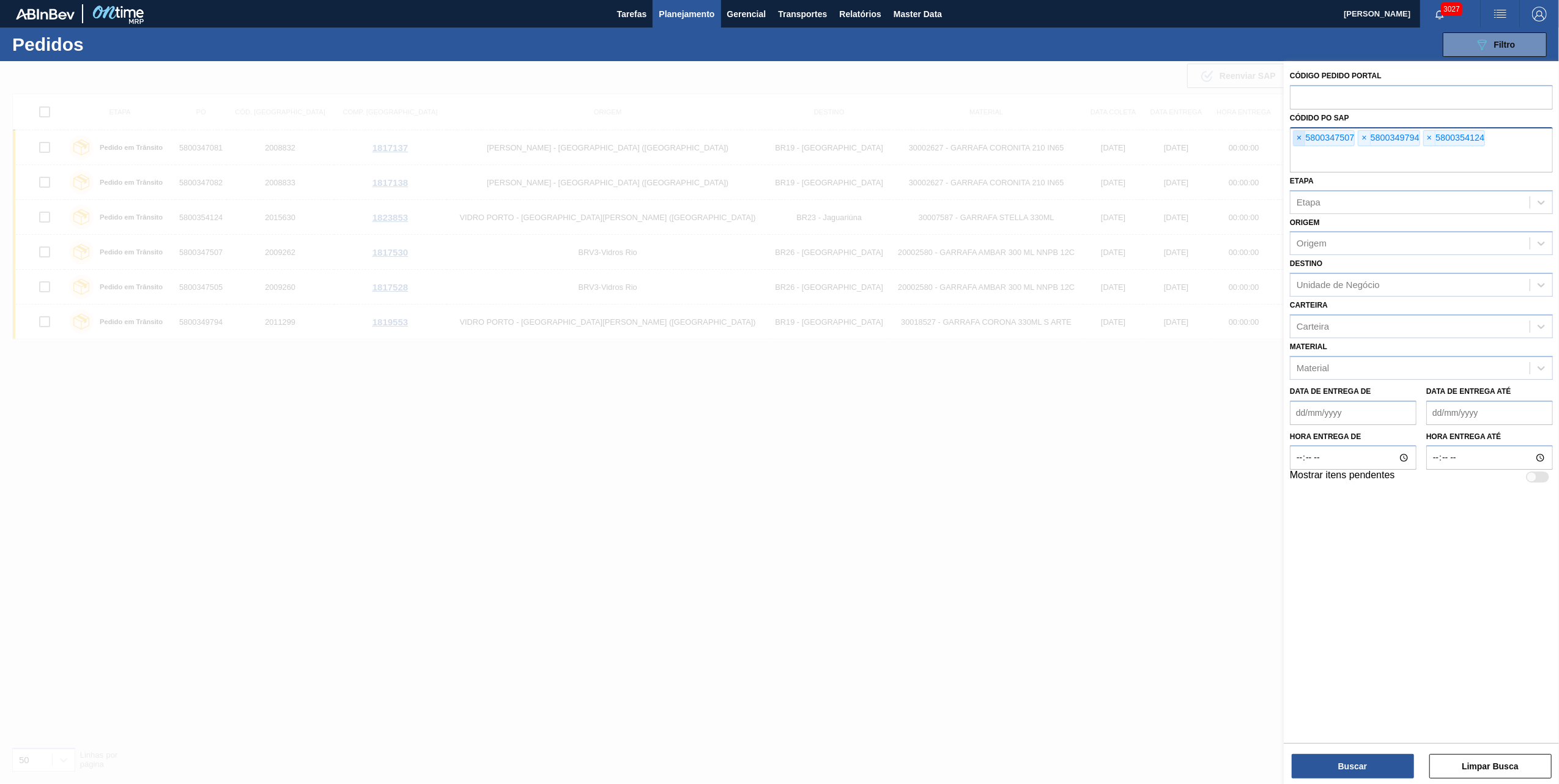
click at [1298, 133] on span "×" at bounding box center [1299, 138] width 12 height 15
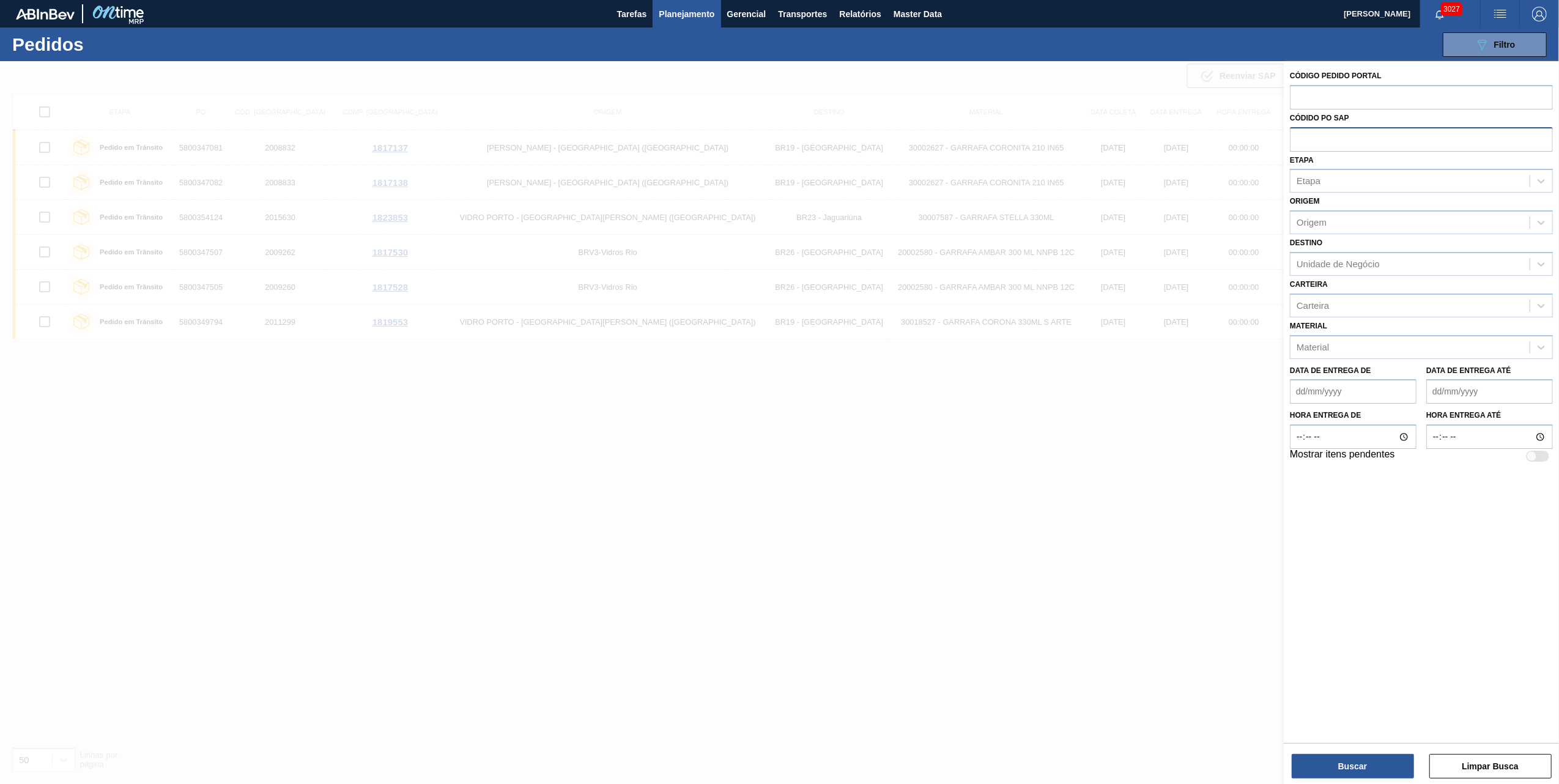
paste input "text"
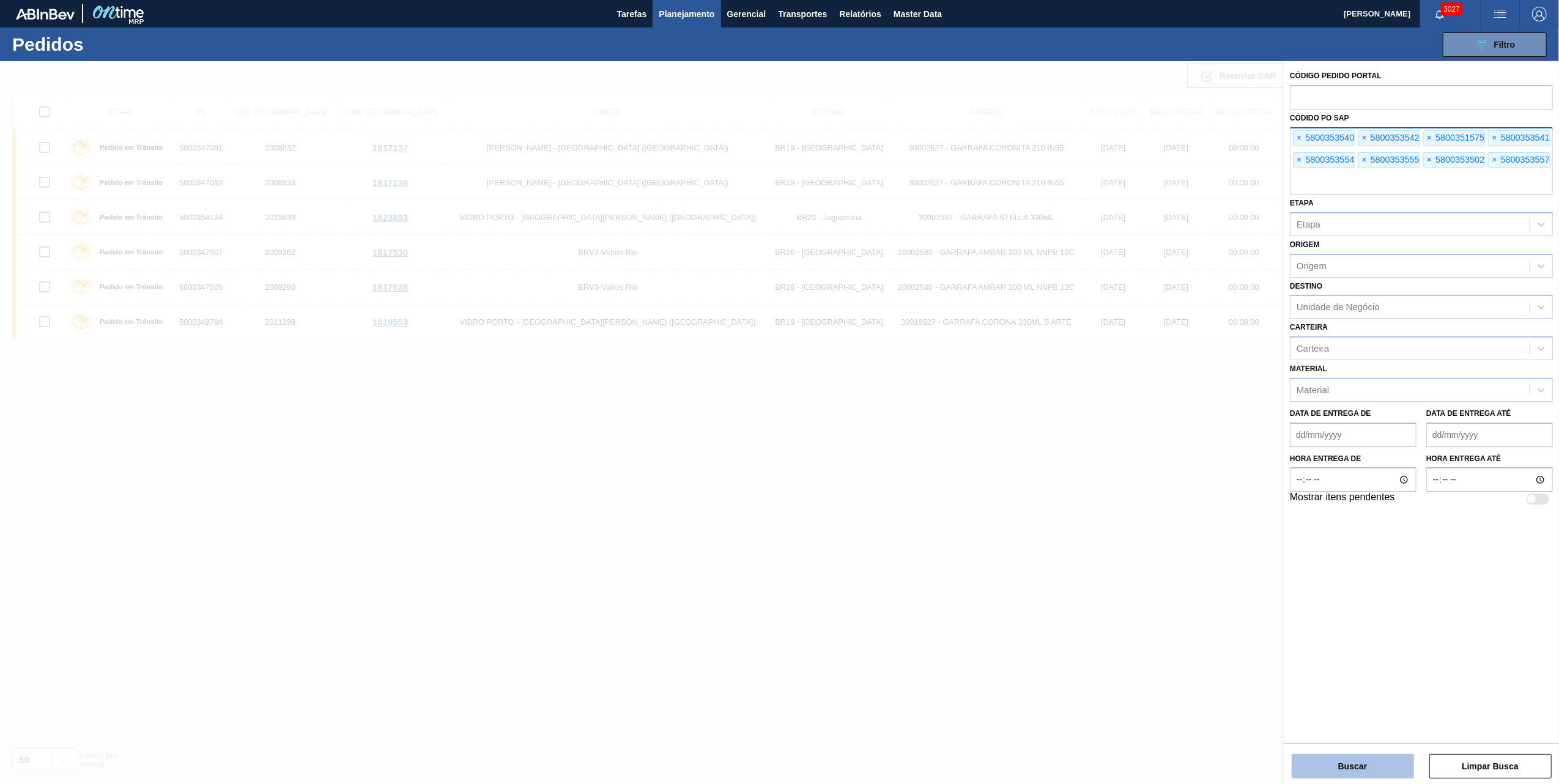
click at [1344, 770] on button "Buscar" at bounding box center [1353, 766] width 122 height 25
